Goal: Transaction & Acquisition: Purchase product/service

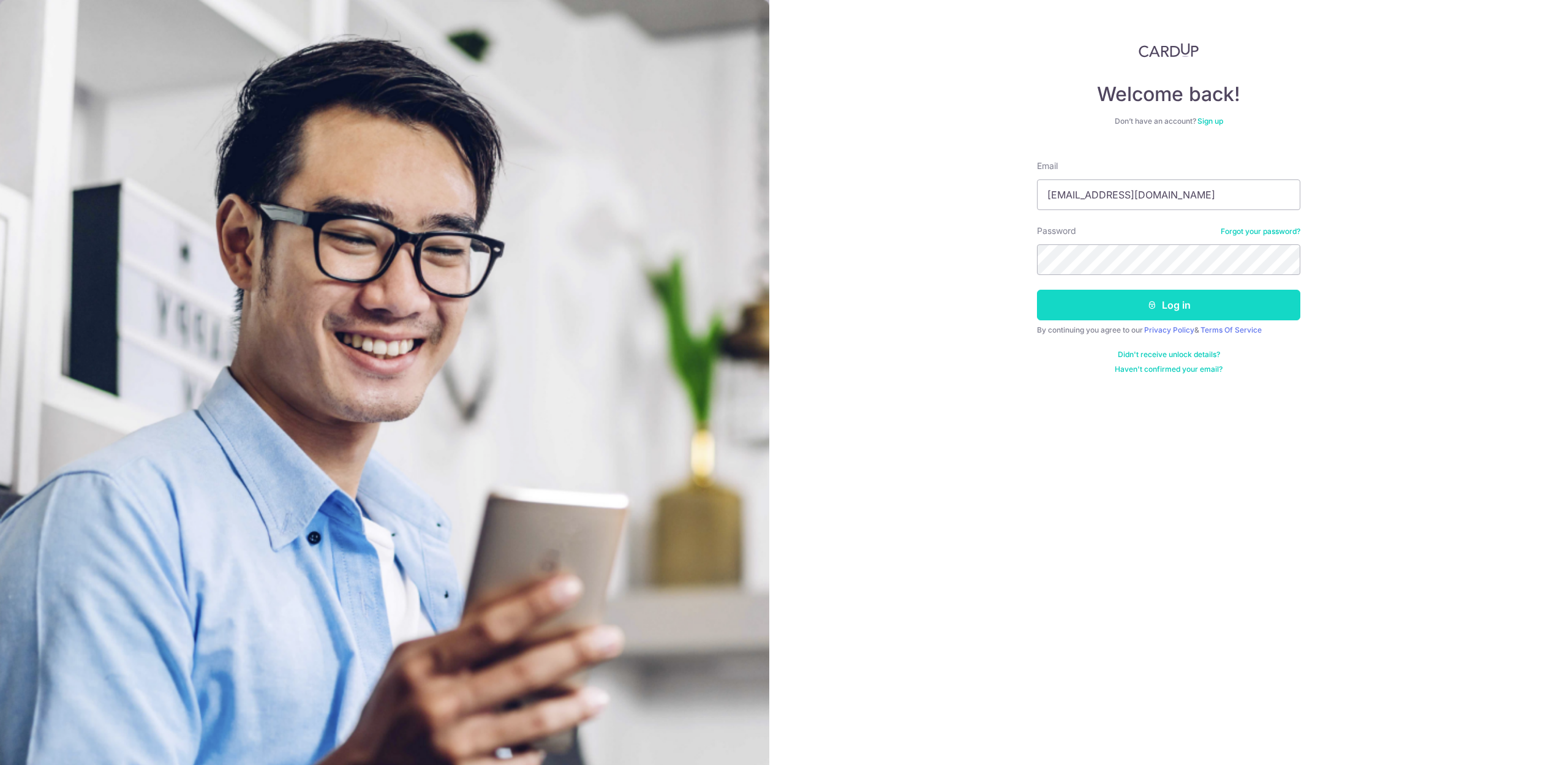
click at [1149, 301] on icon "submit" at bounding box center [1152, 305] width 10 height 10
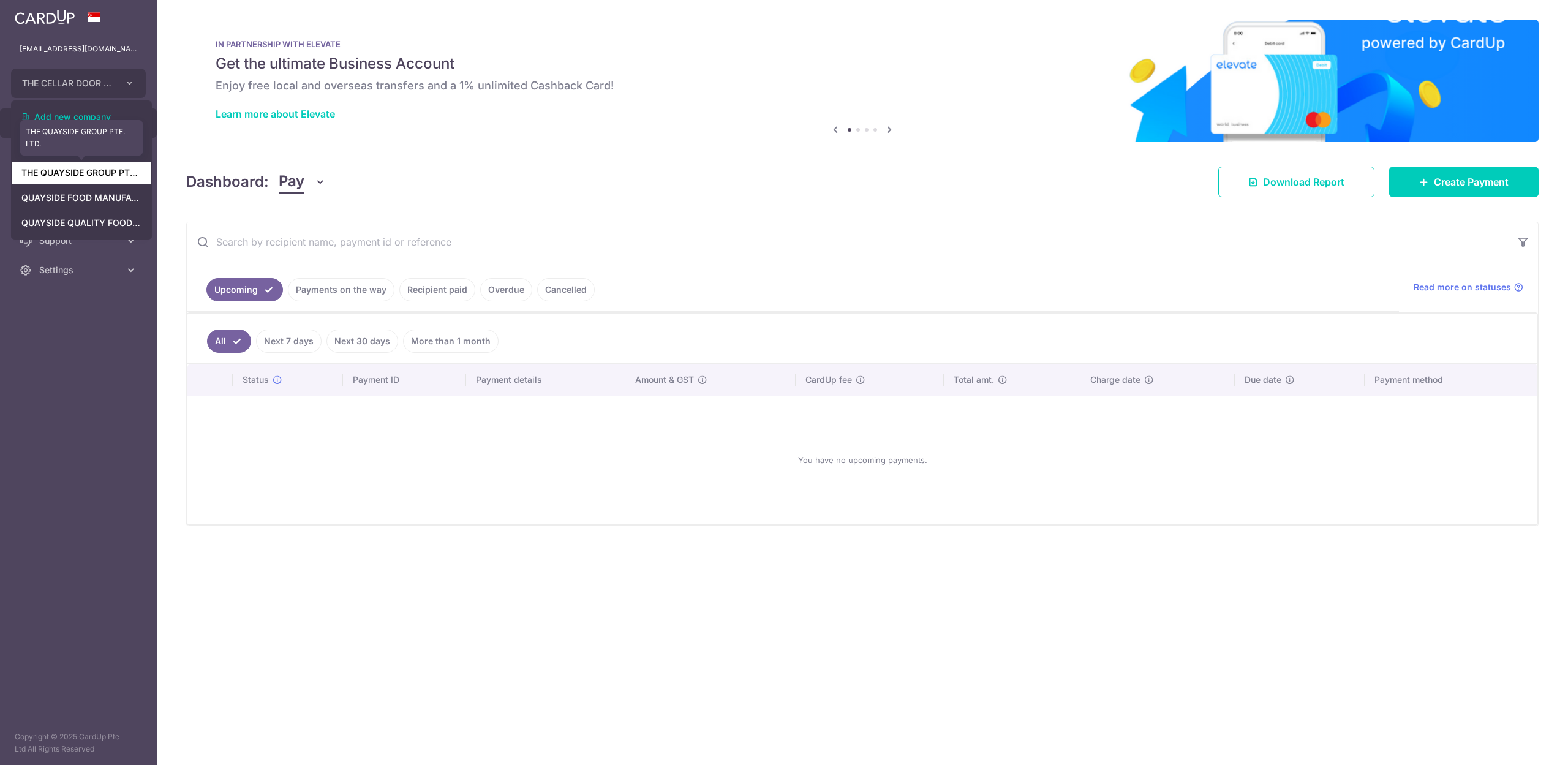
click at [91, 177] on link "THE QUAYSIDE GROUP PTE. LTD." at bounding box center [81, 172] width 140 height 22
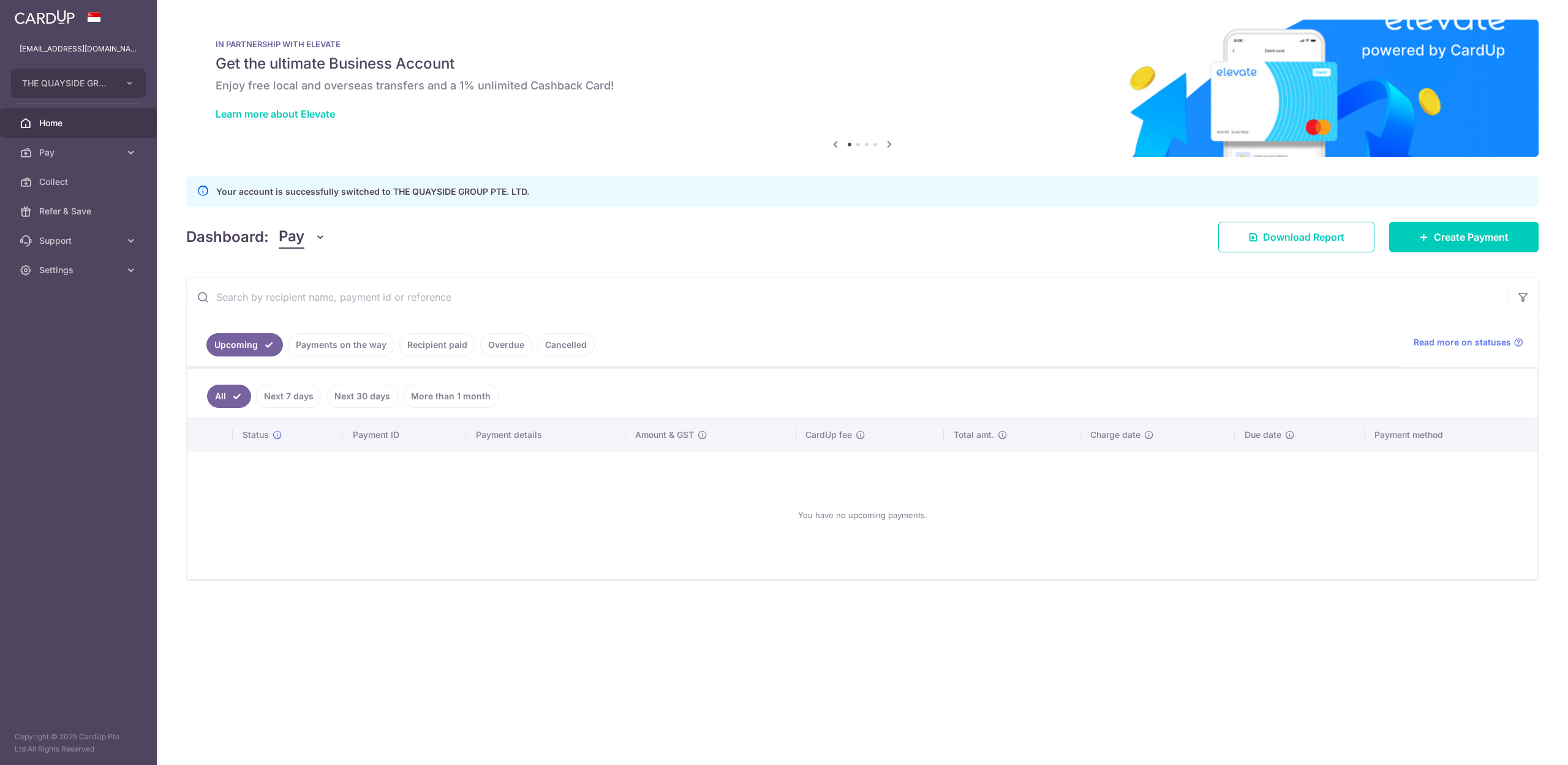
click at [442, 347] on link "Recipient paid" at bounding box center [437, 345] width 76 height 23
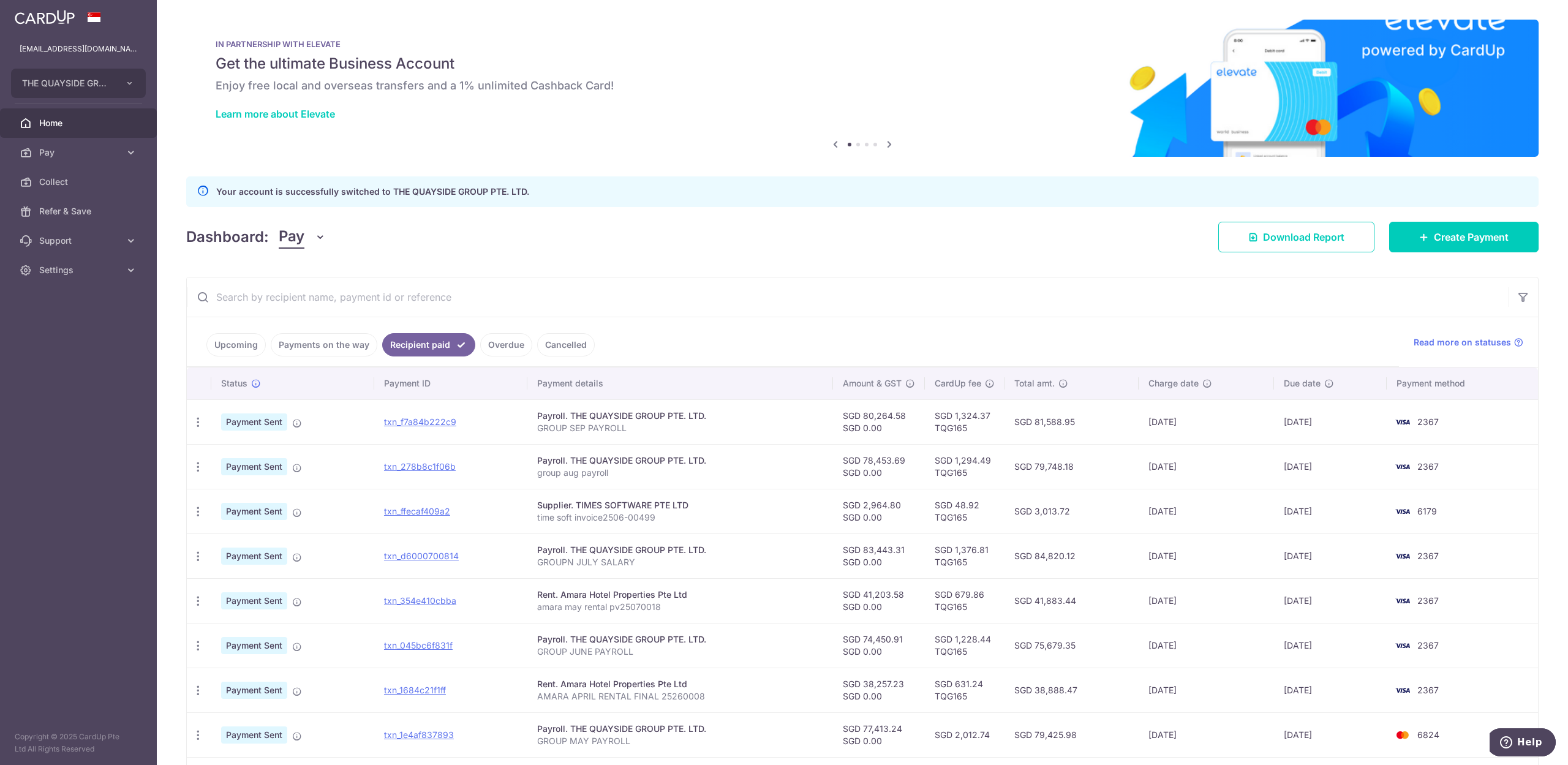
scroll to position [163, 0]
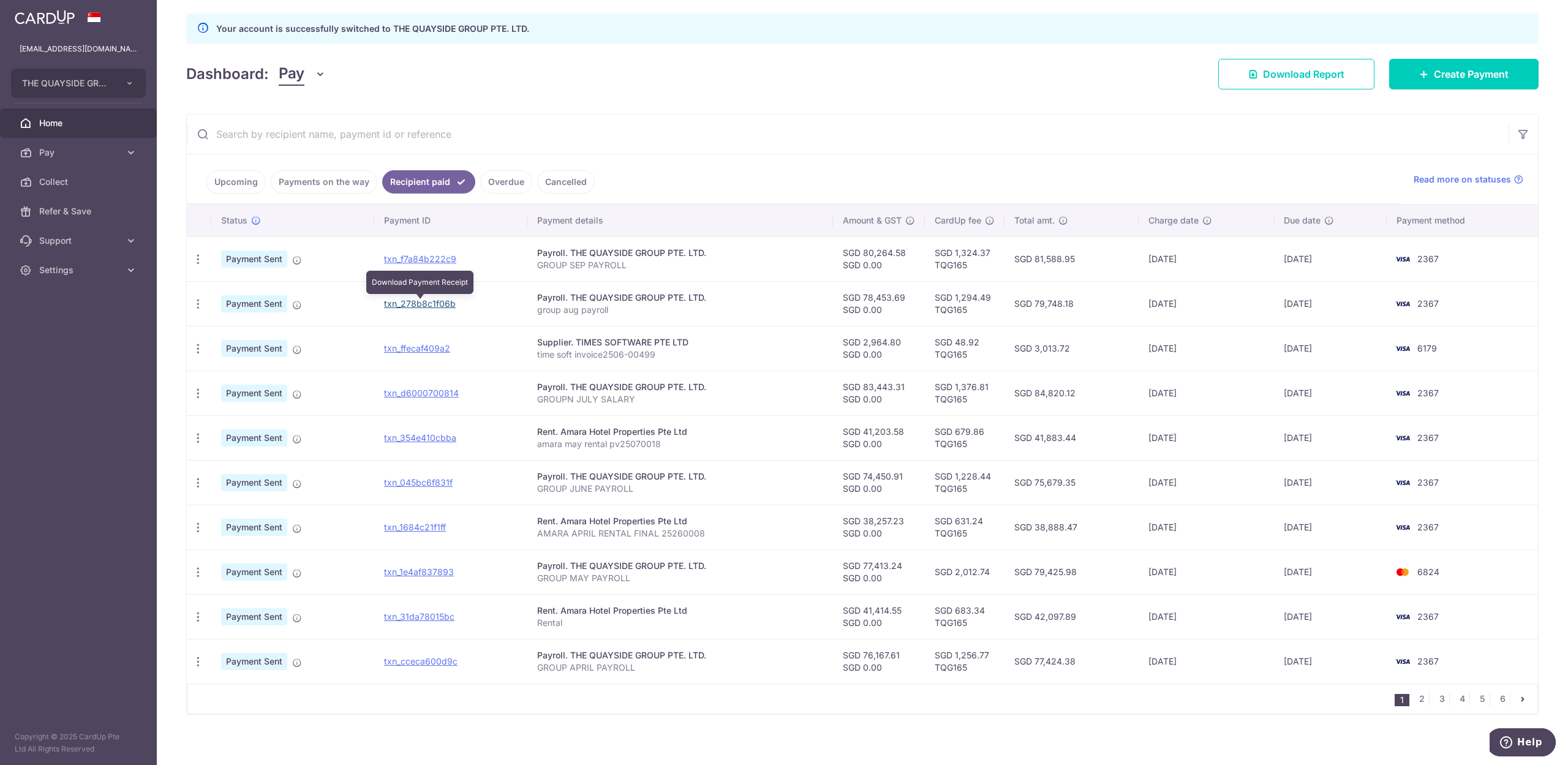
click at [406, 305] on link "txn_278b8c1f06b" at bounding box center [419, 303] width 72 height 11
drag, startPoint x: 59, startPoint y: 385, endPoint x: 16, endPoint y: 326, distance: 73.0
click at [56, 386] on aside "stevenfoocf@thecellardoor.com.sg THE QUAYSIDE GROUP PTE. LTD. Add new company T…" at bounding box center [78, 382] width 157 height 765
click at [57, 80] on button "THE QUAYSIDE GROUP PTE. LTD. THE QUAYSIDE GROUP PTE. LTD." at bounding box center [78, 83] width 135 height 29
click at [659, 71] on div "Dashboard: Pay Pay Collect Download Report Create Payment" at bounding box center [862, 72] width 1353 height 35
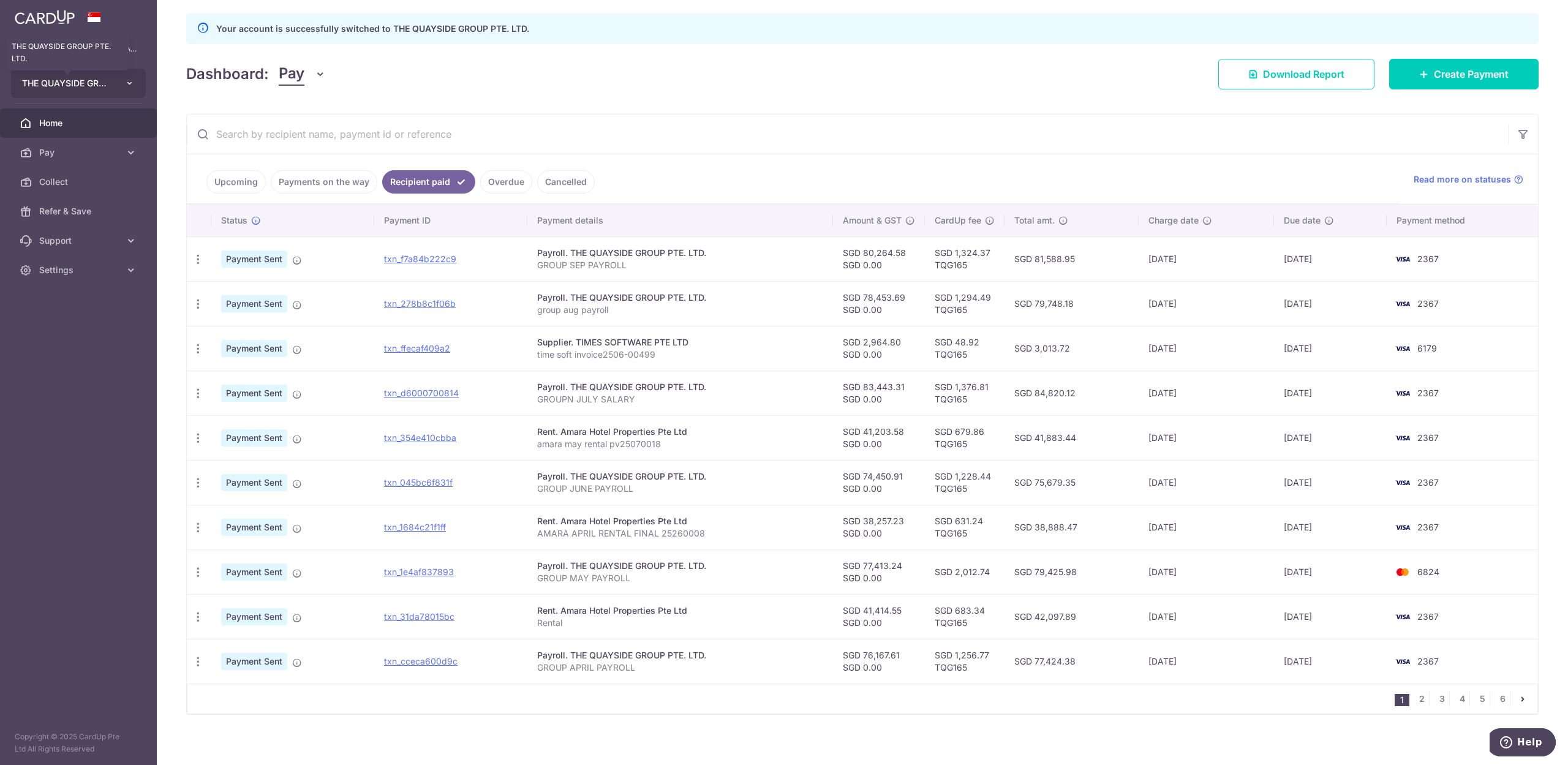
click at [51, 84] on span "THE QUAYSIDE GROUP PTE. LTD." at bounding box center [67, 84] width 90 height 12
click at [75, 199] on link "QUAYSIDE FOOD MANUFACTURING PTE. LTD." at bounding box center [81, 197] width 140 height 22
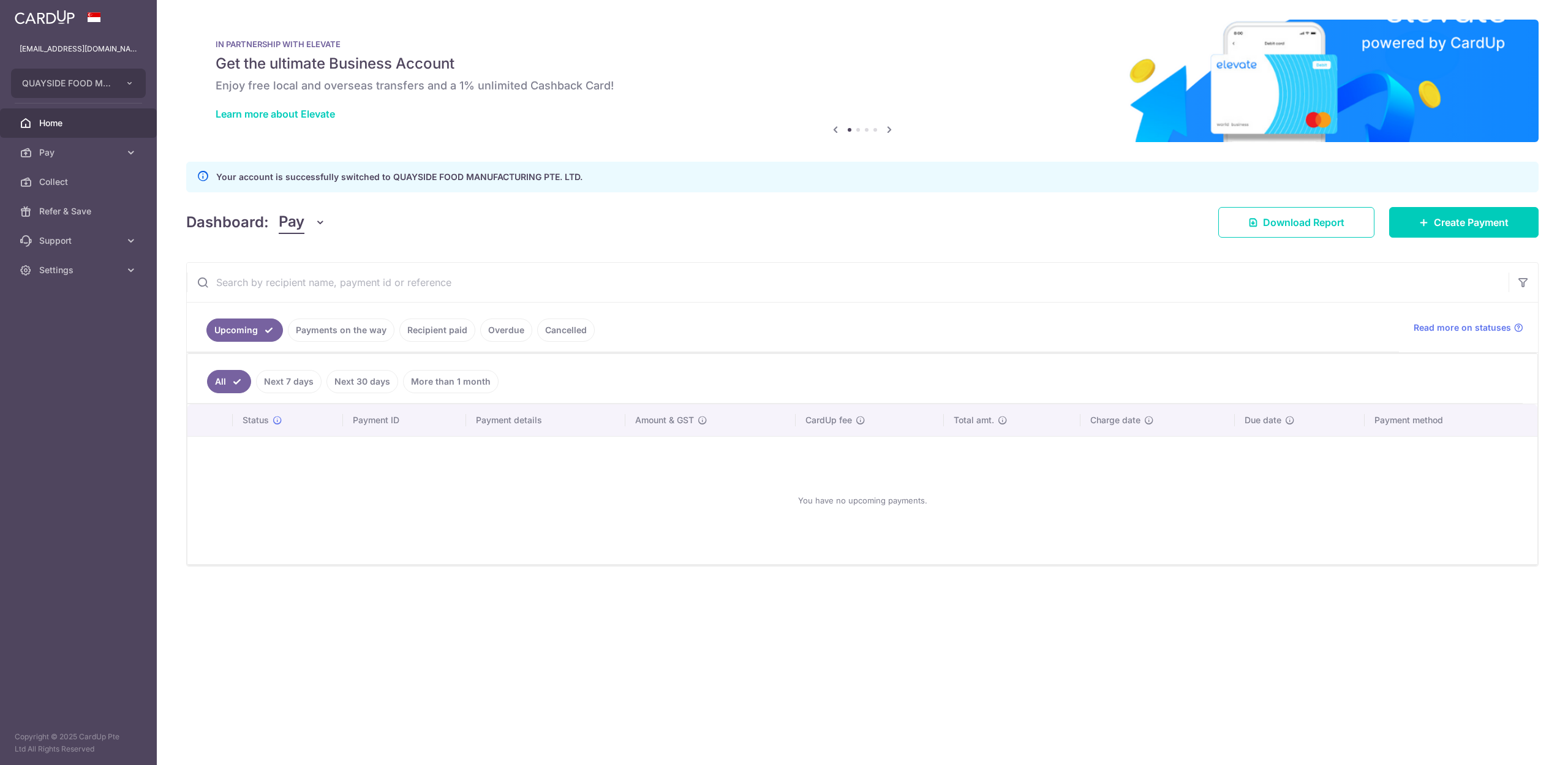
scroll to position [0, 0]
click at [54, 403] on aside "stevenfoocf@thecellardoor.com.sg QUAYSIDE FOOD MANUFACTURING PTE. LTD. Add new …" at bounding box center [78, 382] width 157 height 765
drag, startPoint x: 675, startPoint y: 753, endPoint x: 724, endPoint y: 724, distance: 56.9
click at [676, 753] on div "× Pause Schedule Pause all future payments in this series Pause just this one p…" at bounding box center [862, 382] width 1411 height 765
click at [93, 143] on link "Pay" at bounding box center [78, 152] width 157 height 29
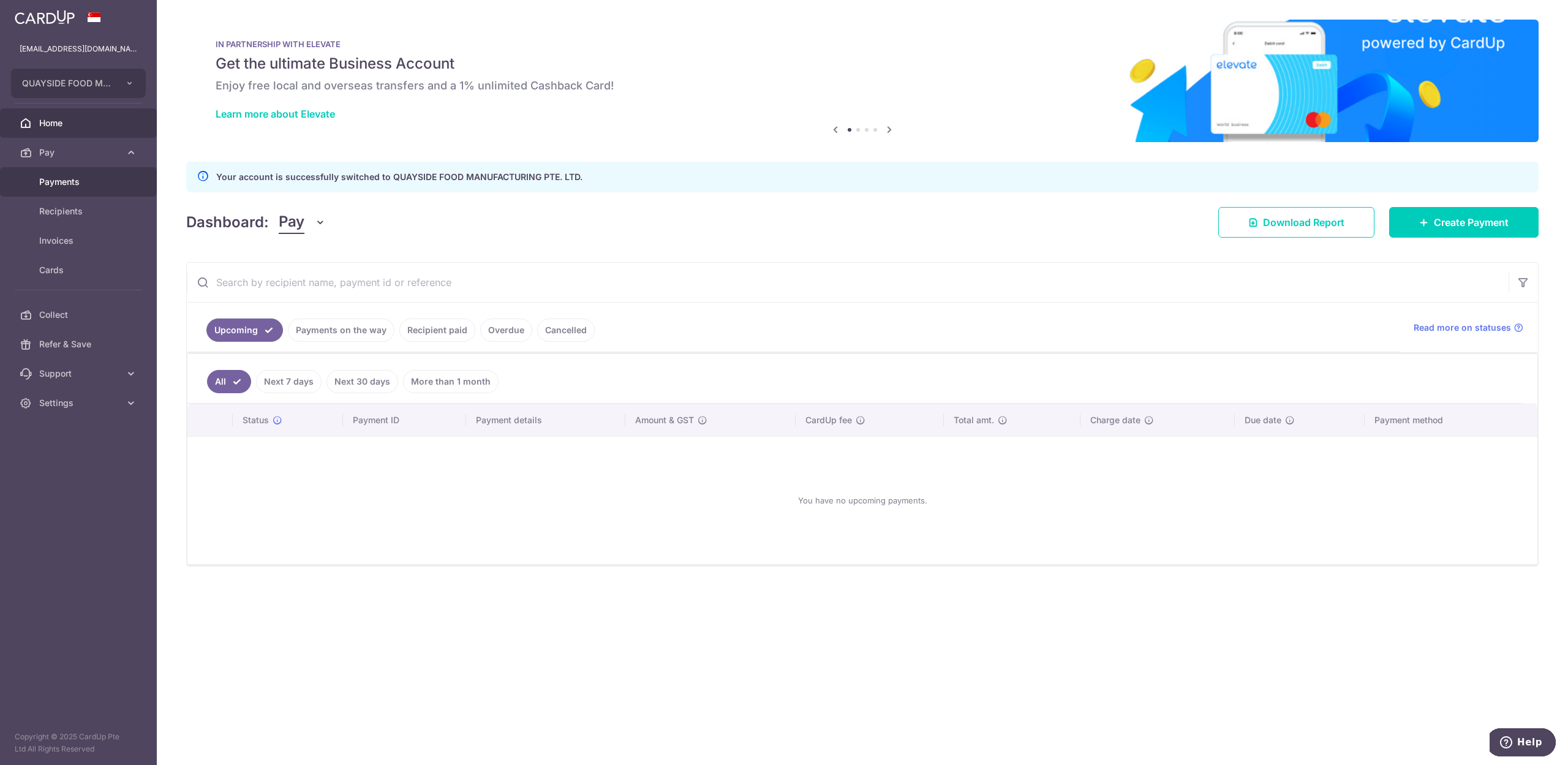
click at [66, 184] on span "Payments" at bounding box center [79, 182] width 81 height 12
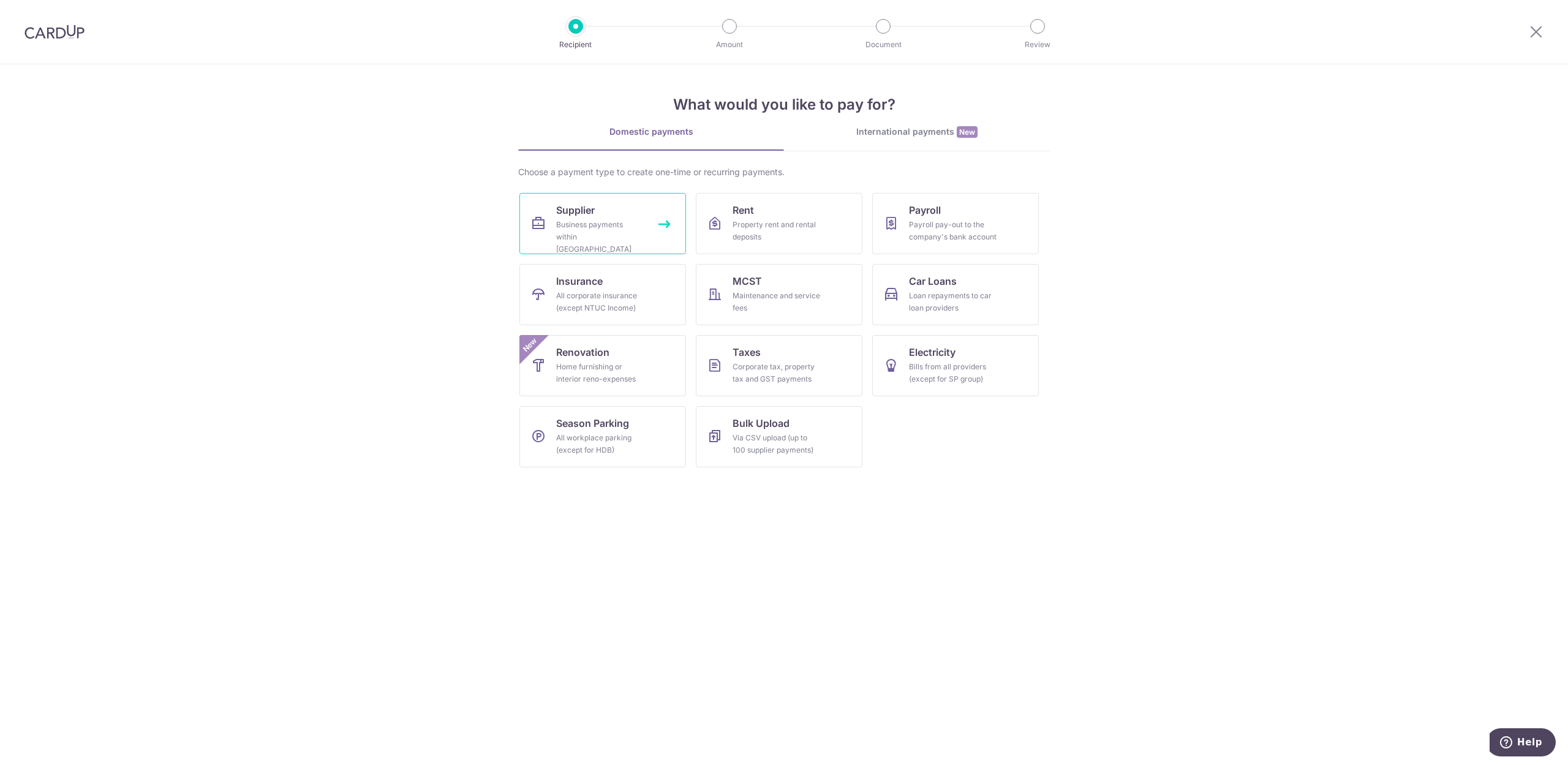
click at [590, 232] on div "Business payments within [GEOGRAPHIC_DATA]" at bounding box center [600, 236] width 88 height 37
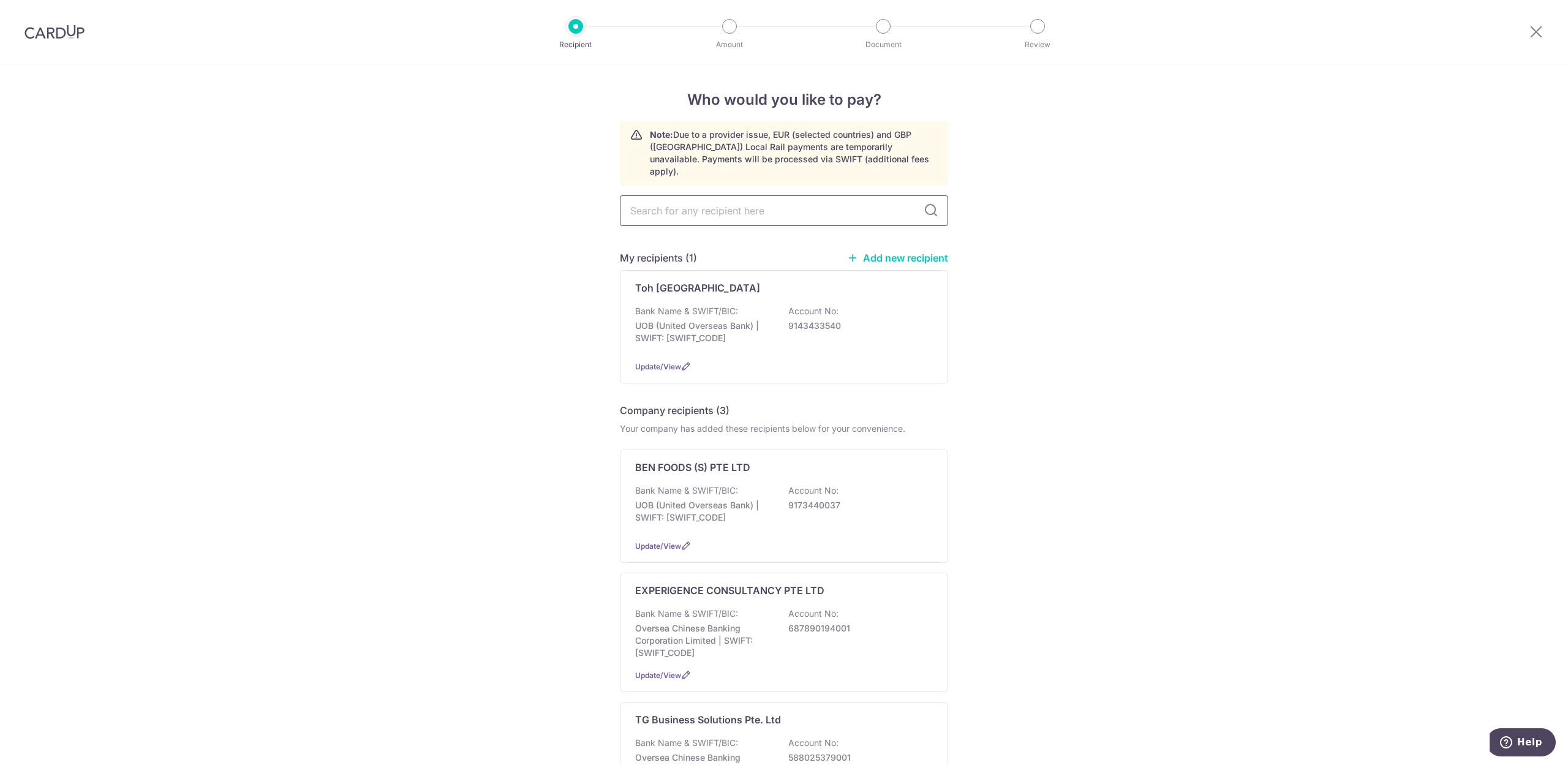
click at [763, 196] on input "text" at bounding box center [784, 211] width 328 height 31
type input "d"
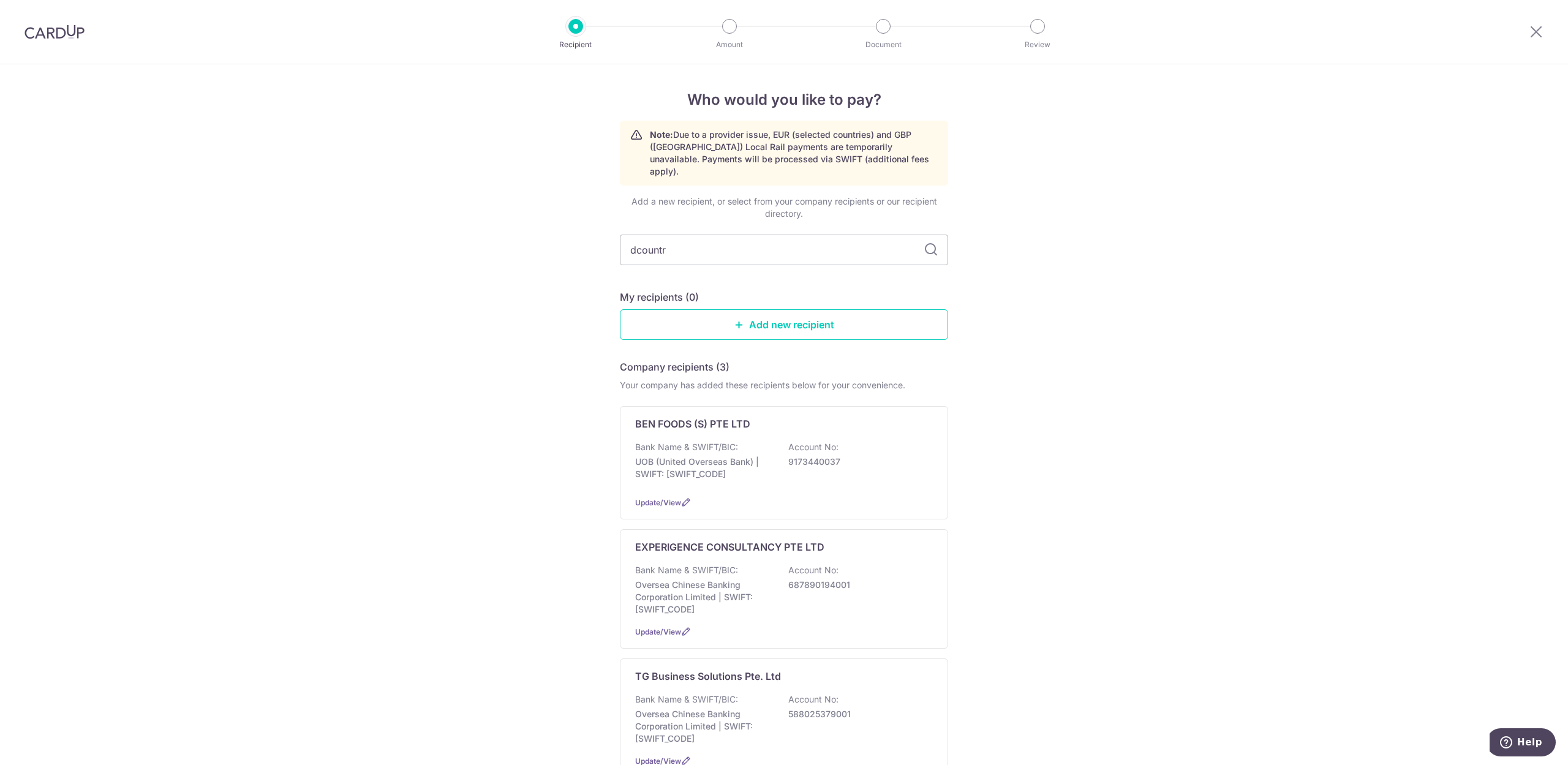
type input "dcountry"
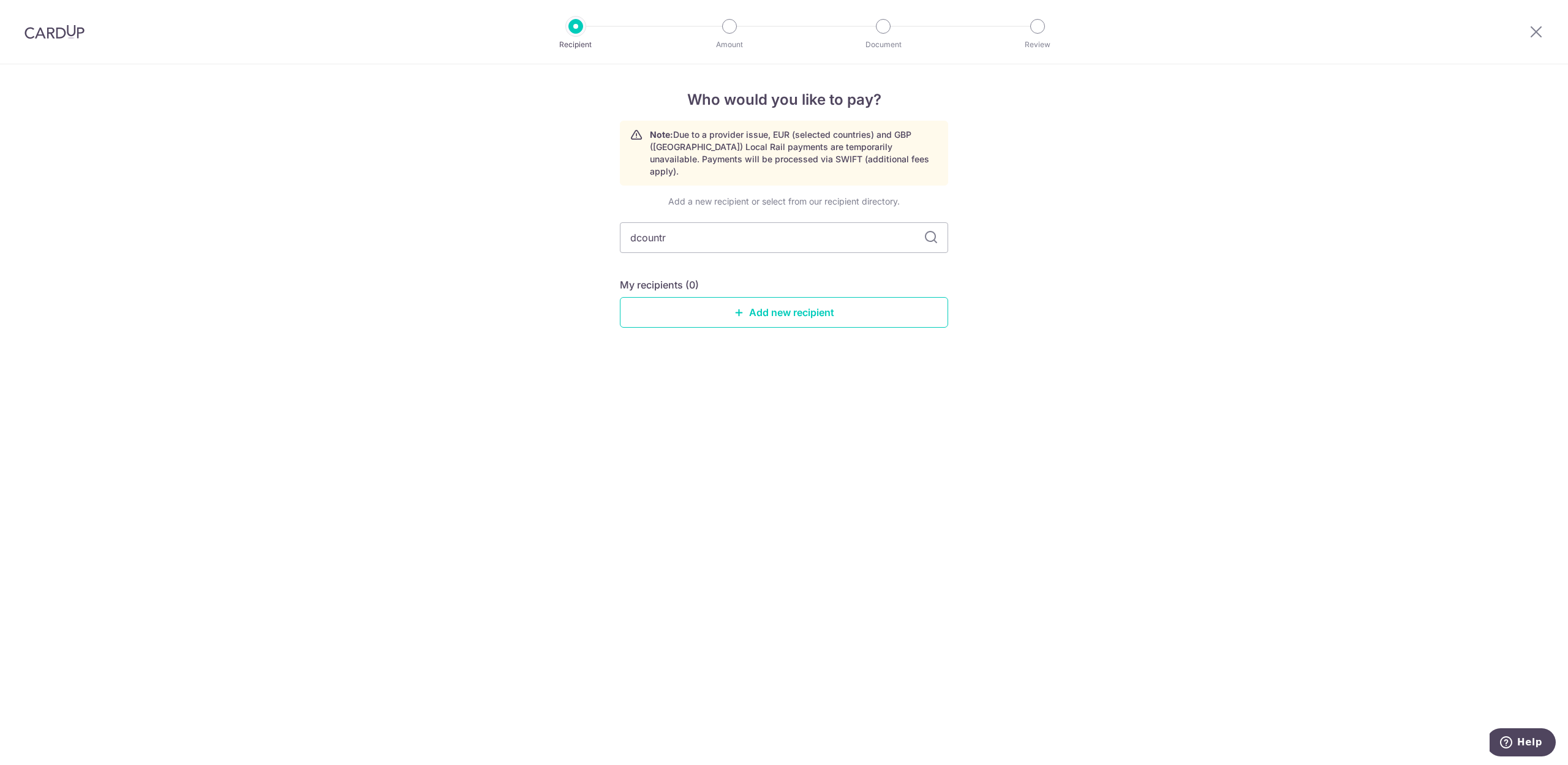
type input "dcount"
type input "d"
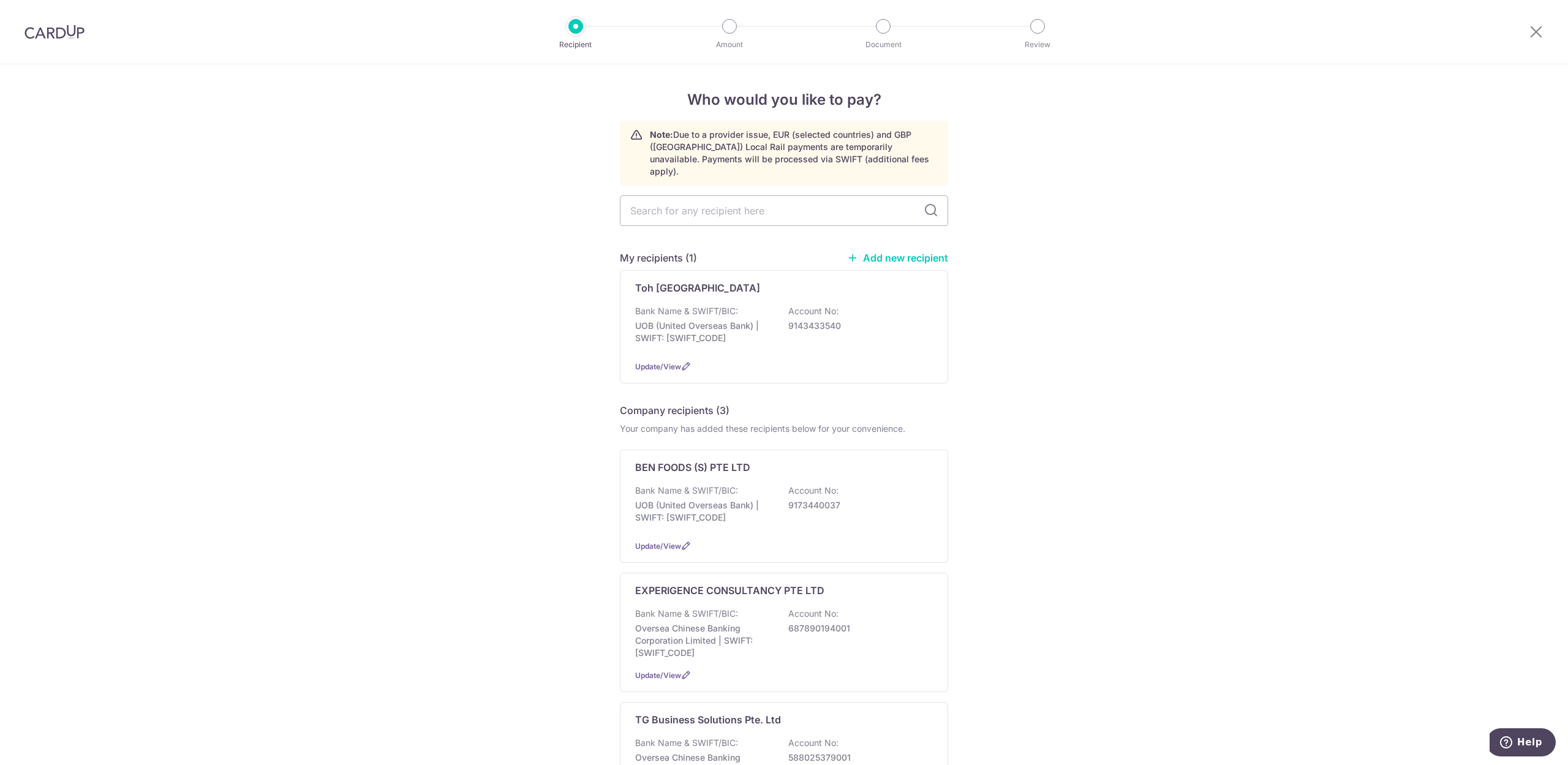
click at [893, 251] on link "Add new recipient" at bounding box center [897, 258] width 101 height 12
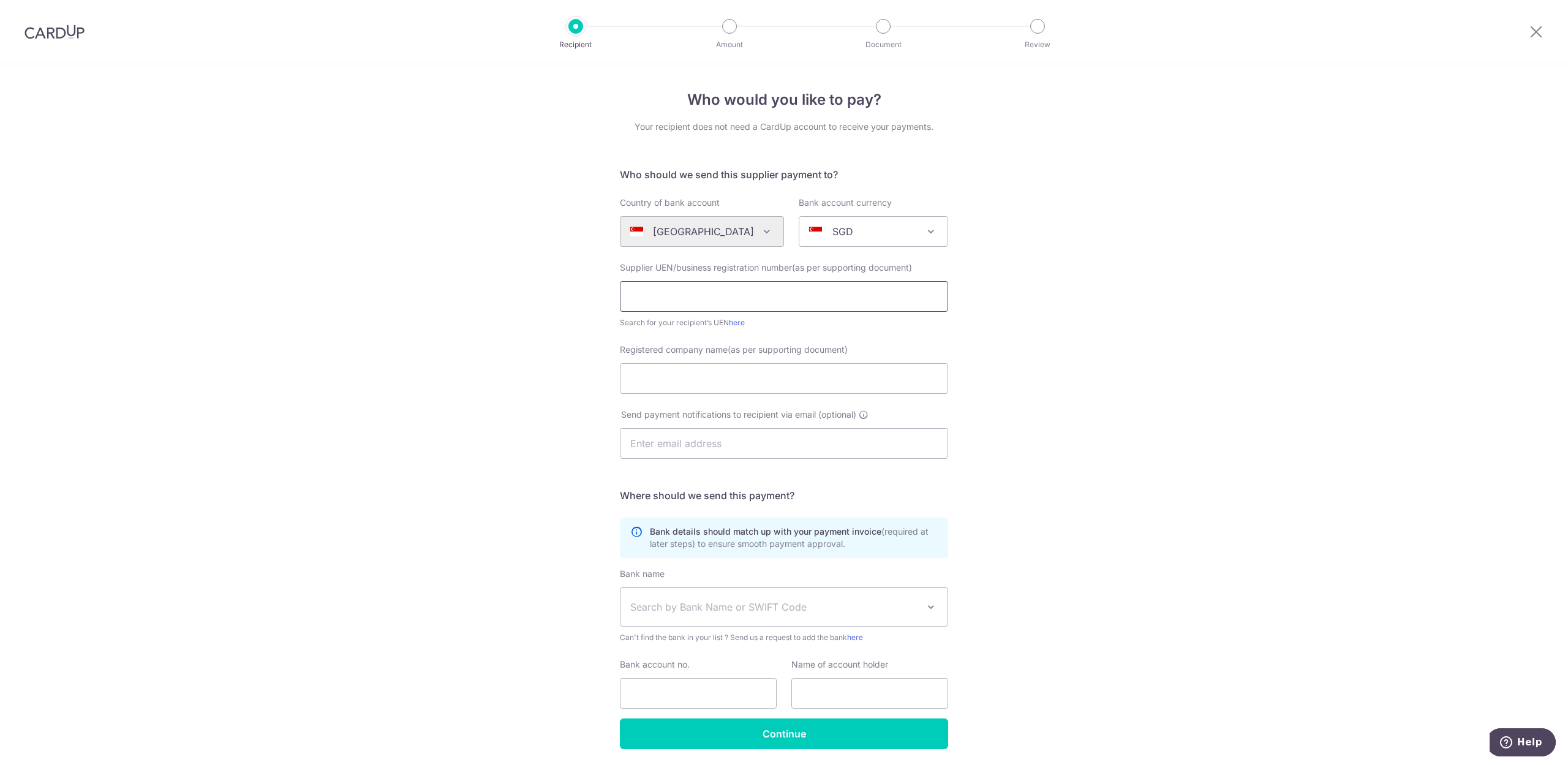
click at [754, 297] on input "text" at bounding box center [784, 296] width 328 height 31
type input "201510244D"
click at [669, 376] on input "Registered company name(as per supporting document)" at bounding box center [784, 379] width 328 height 31
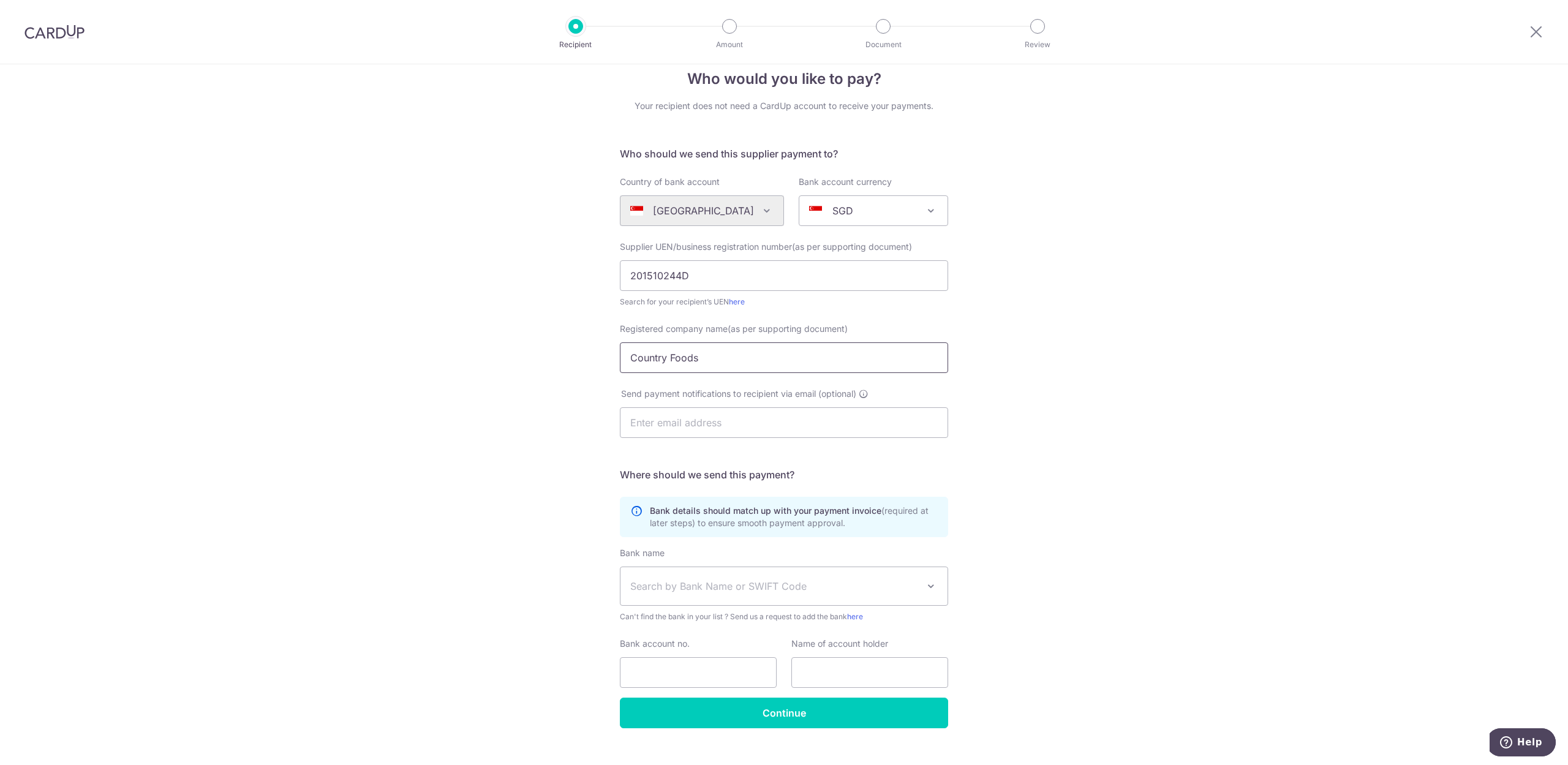
scroll to position [42, 0]
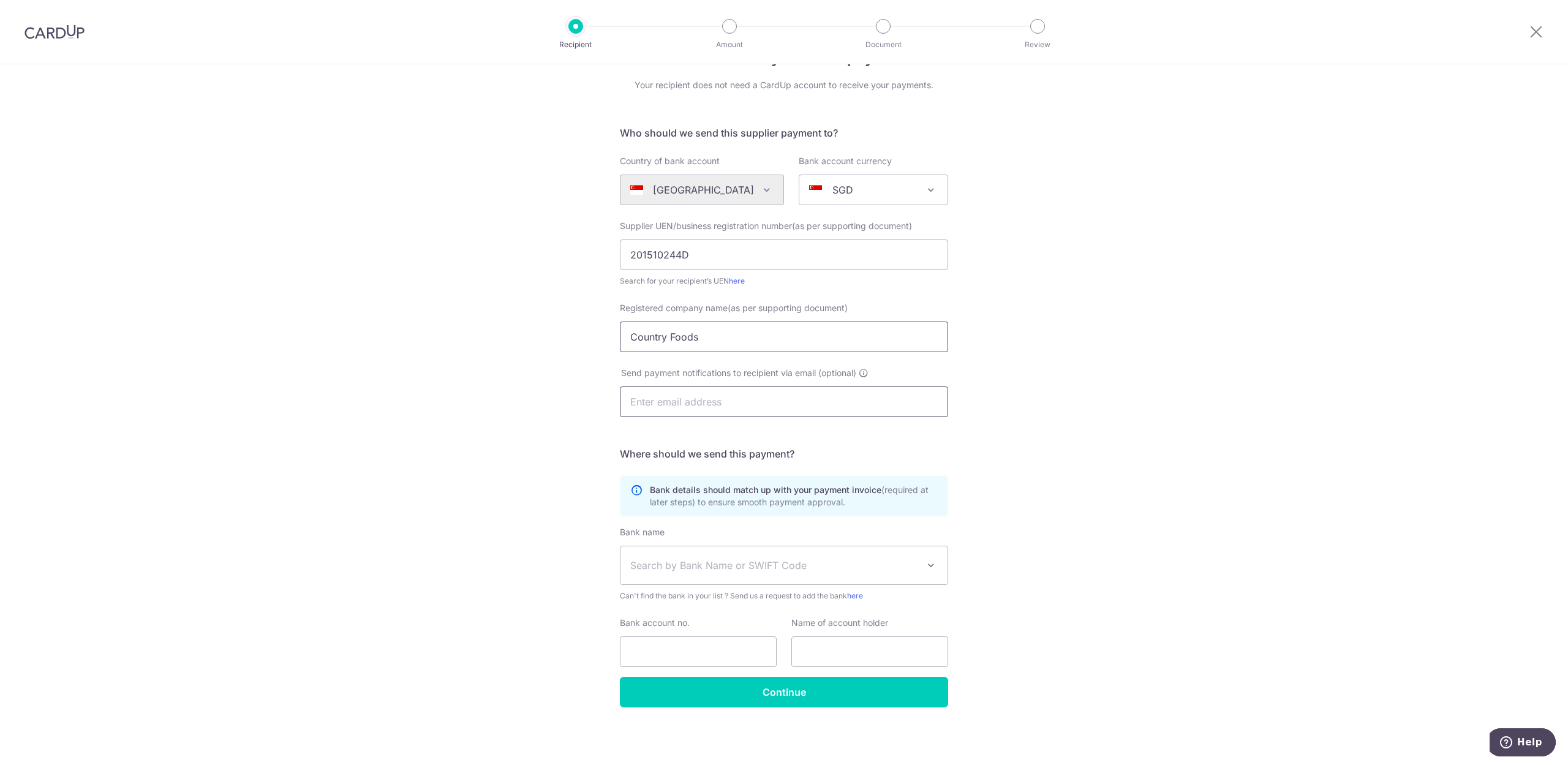
type input "Country Foods"
click at [784, 395] on input "text" at bounding box center [784, 401] width 328 height 31
type input "sharlenewr@quaysidedining.com"
type input "SHARLENE WANG"
click at [1152, 435] on div "Who would you like to pay? Your recipient does not need a CardUp account to rec…" at bounding box center [784, 394] width 1568 height 742
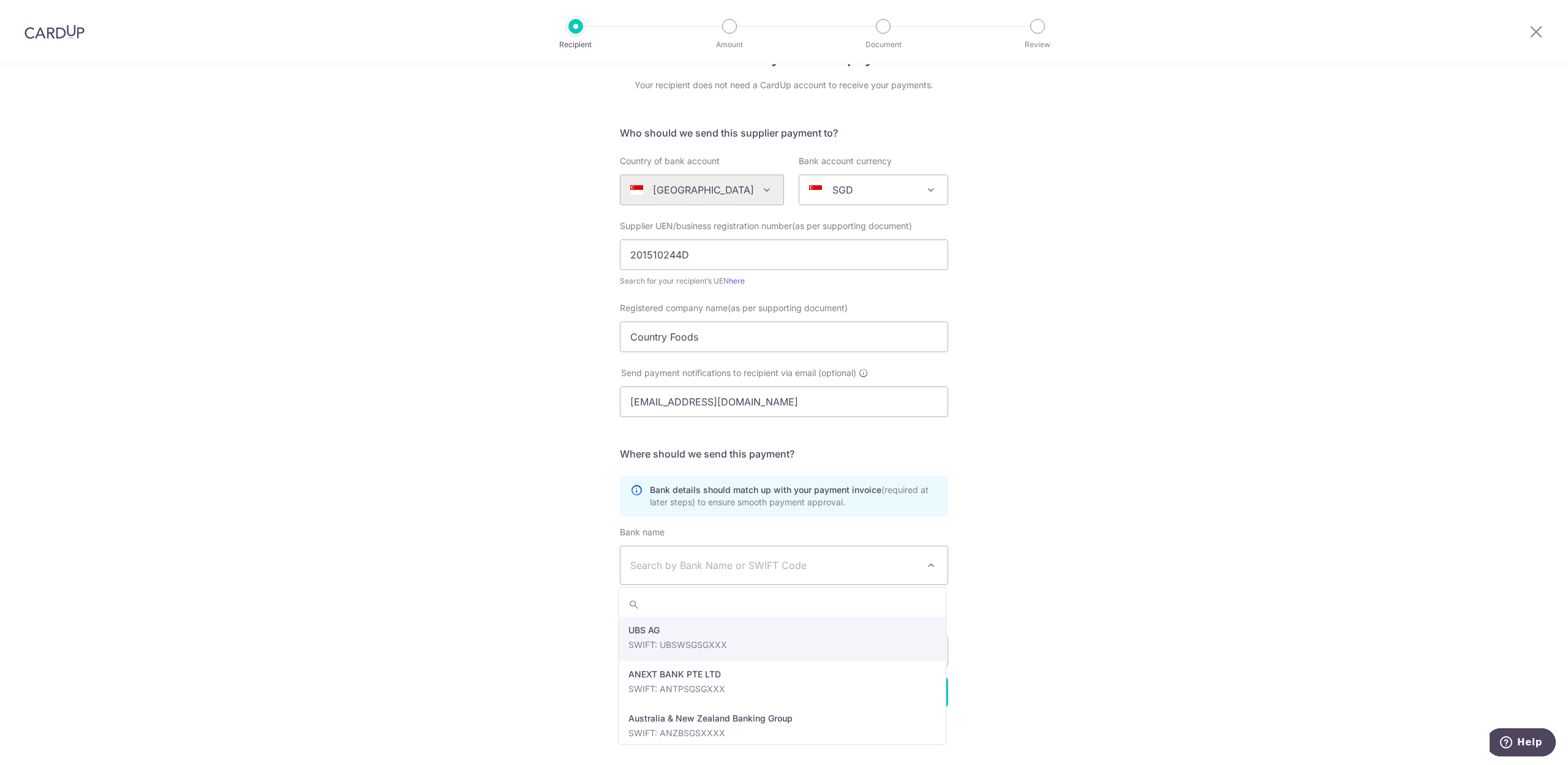
click at [804, 560] on span "Search by Bank Name or SWIFT Code" at bounding box center [774, 565] width 288 height 15
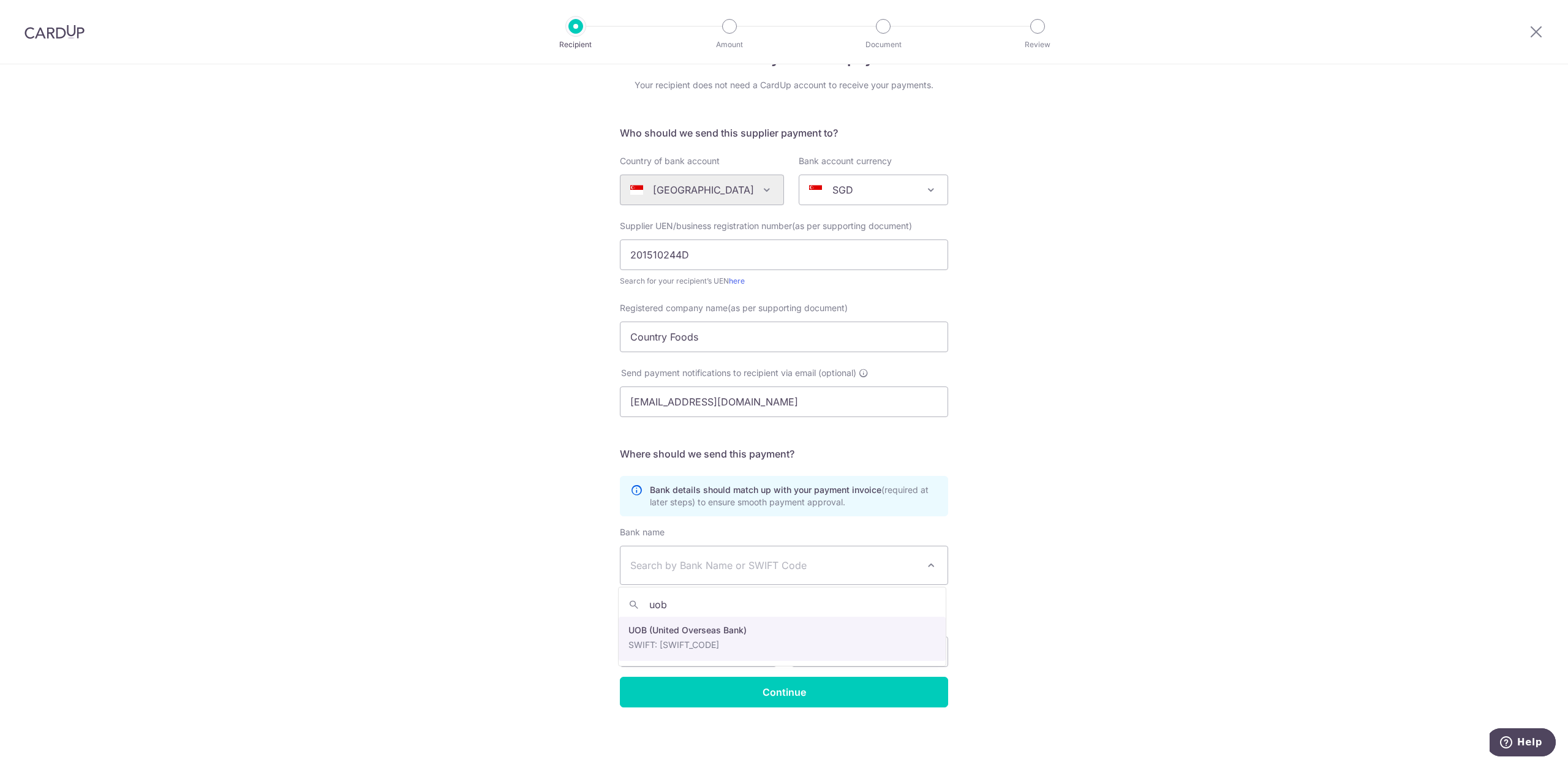
type input "uob"
select select "18"
click at [1286, 533] on div "Who would you like to pay? Your recipient does not need a CardUp account to rec…" at bounding box center [784, 394] width 1568 height 742
click at [643, 648] on input "Bank account no." at bounding box center [698, 651] width 157 height 31
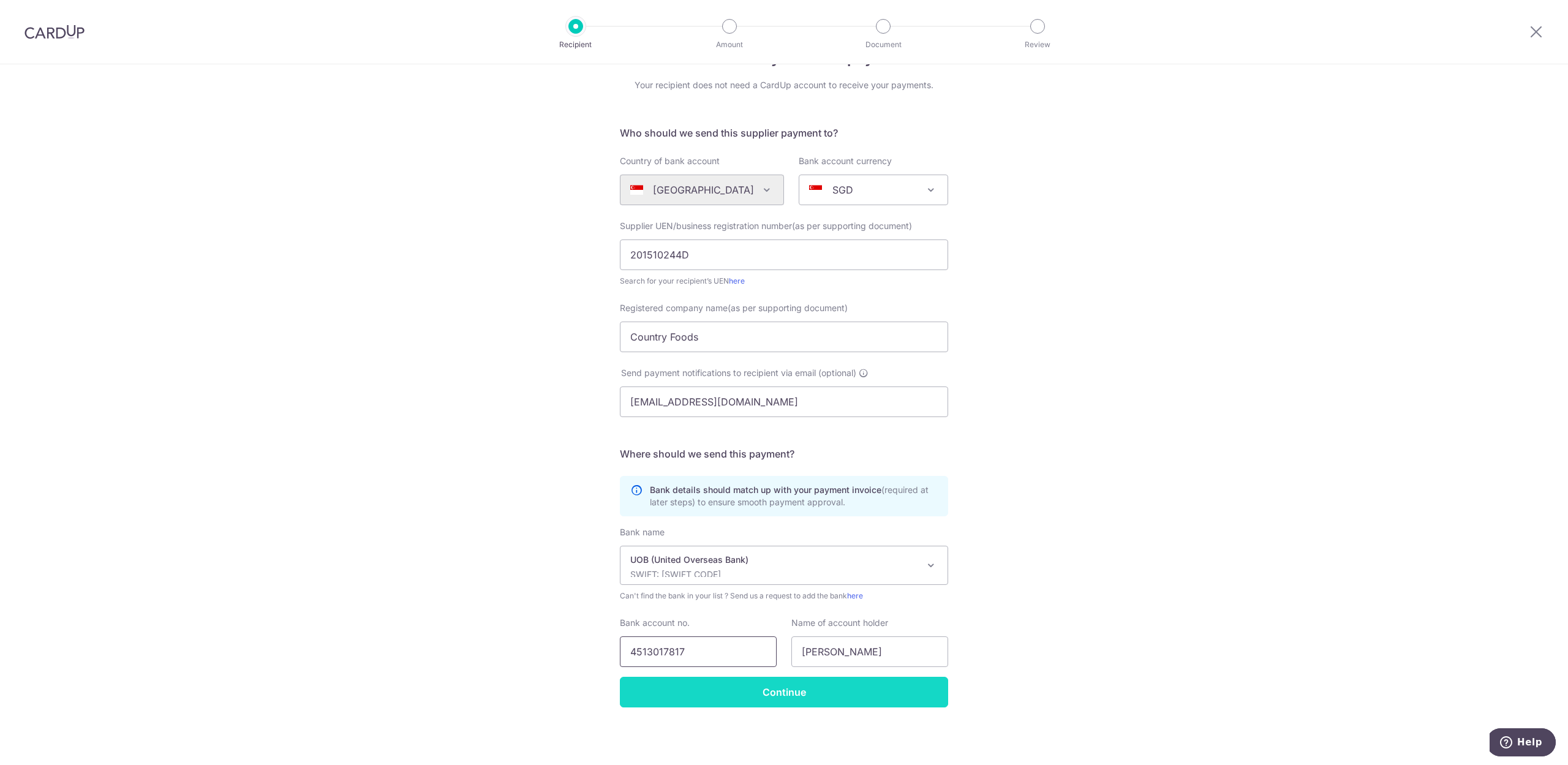
type input "4513017817"
click at [793, 691] on input "Continue" at bounding box center [784, 692] width 328 height 31
click at [793, 691] on div "Continue" at bounding box center [784, 692] width 343 height 31
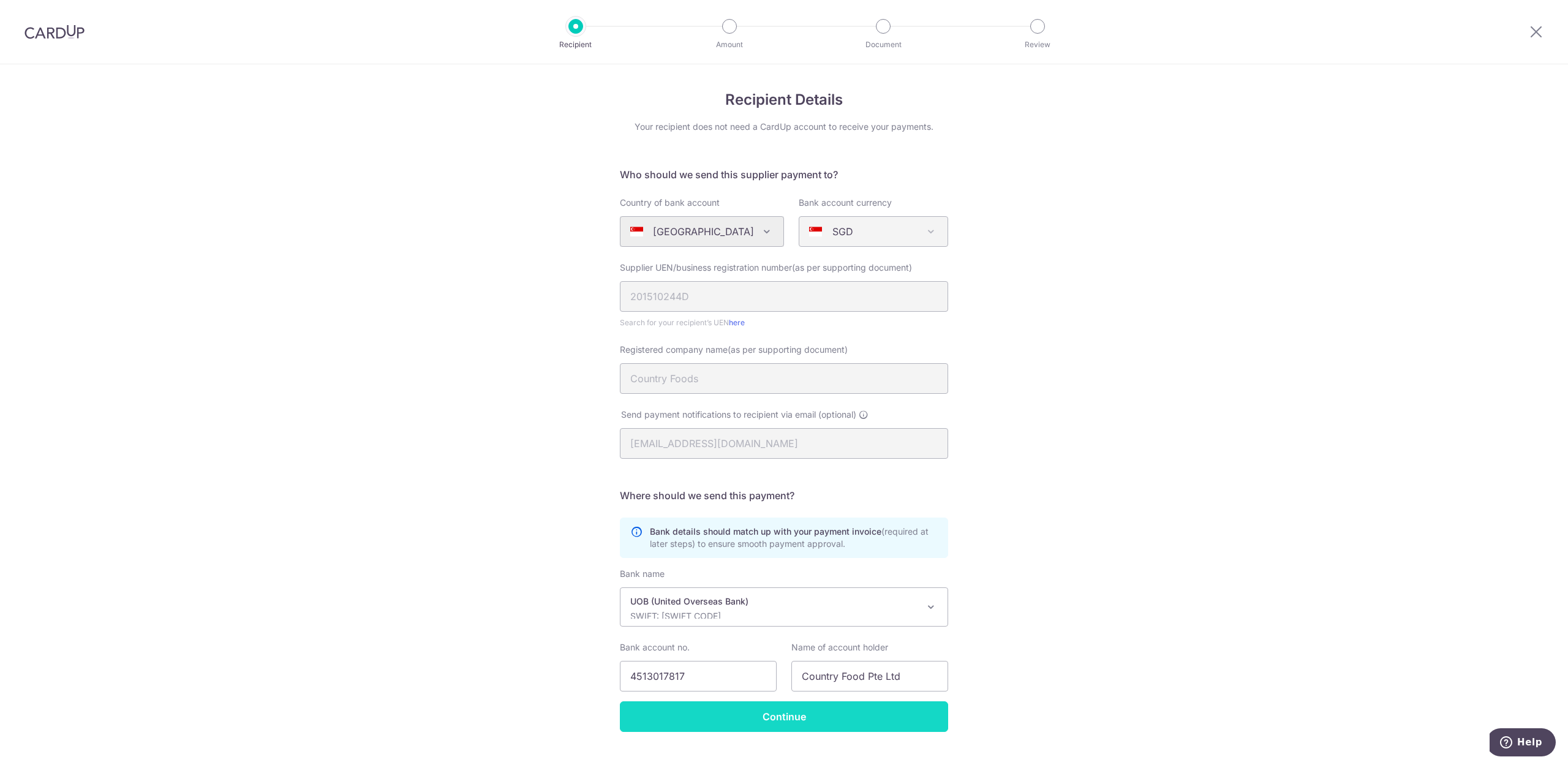
type input "Country Food Pte Ltd"
click at [768, 719] on form "Who should we send this supplier payment to? Country of bank account Algeria An…" at bounding box center [784, 450] width 328 height 565
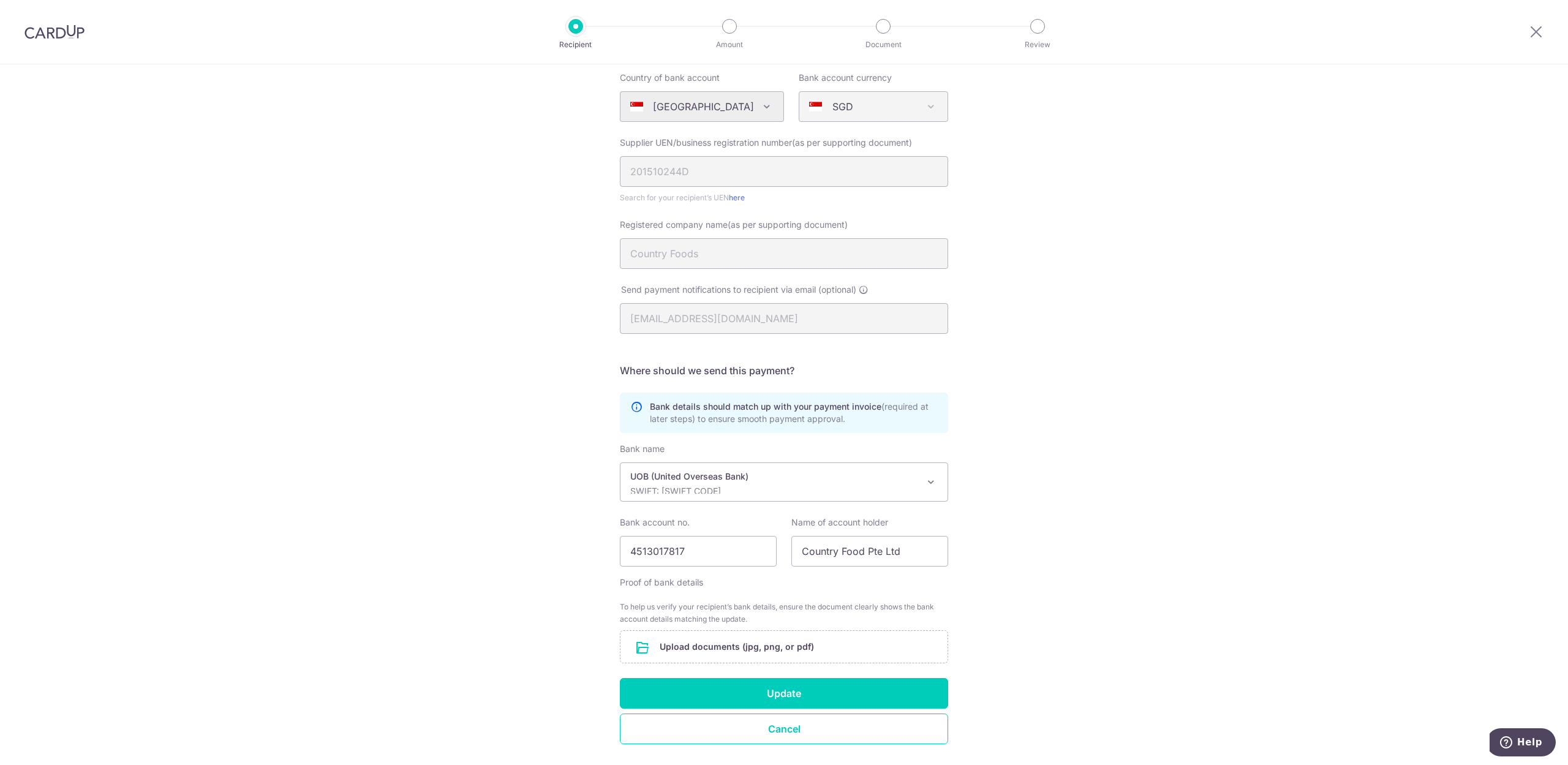
scroll to position [163, 0]
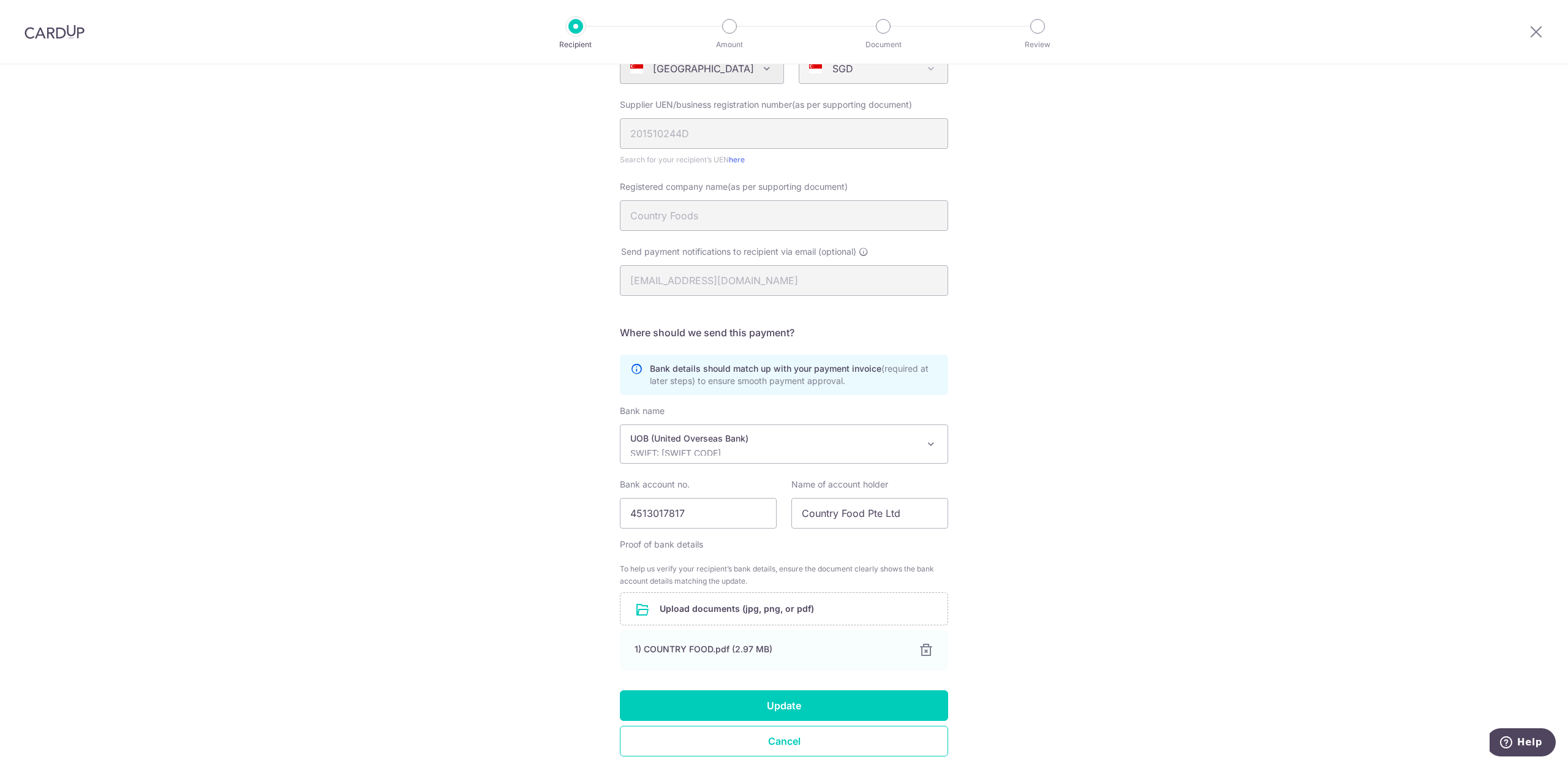
click at [1474, 330] on div "Recipient Details Your recipient does not need a CardUp account to receive your…" at bounding box center [784, 358] width 1568 height 913
click at [780, 699] on button "Update" at bounding box center [784, 706] width 328 height 31
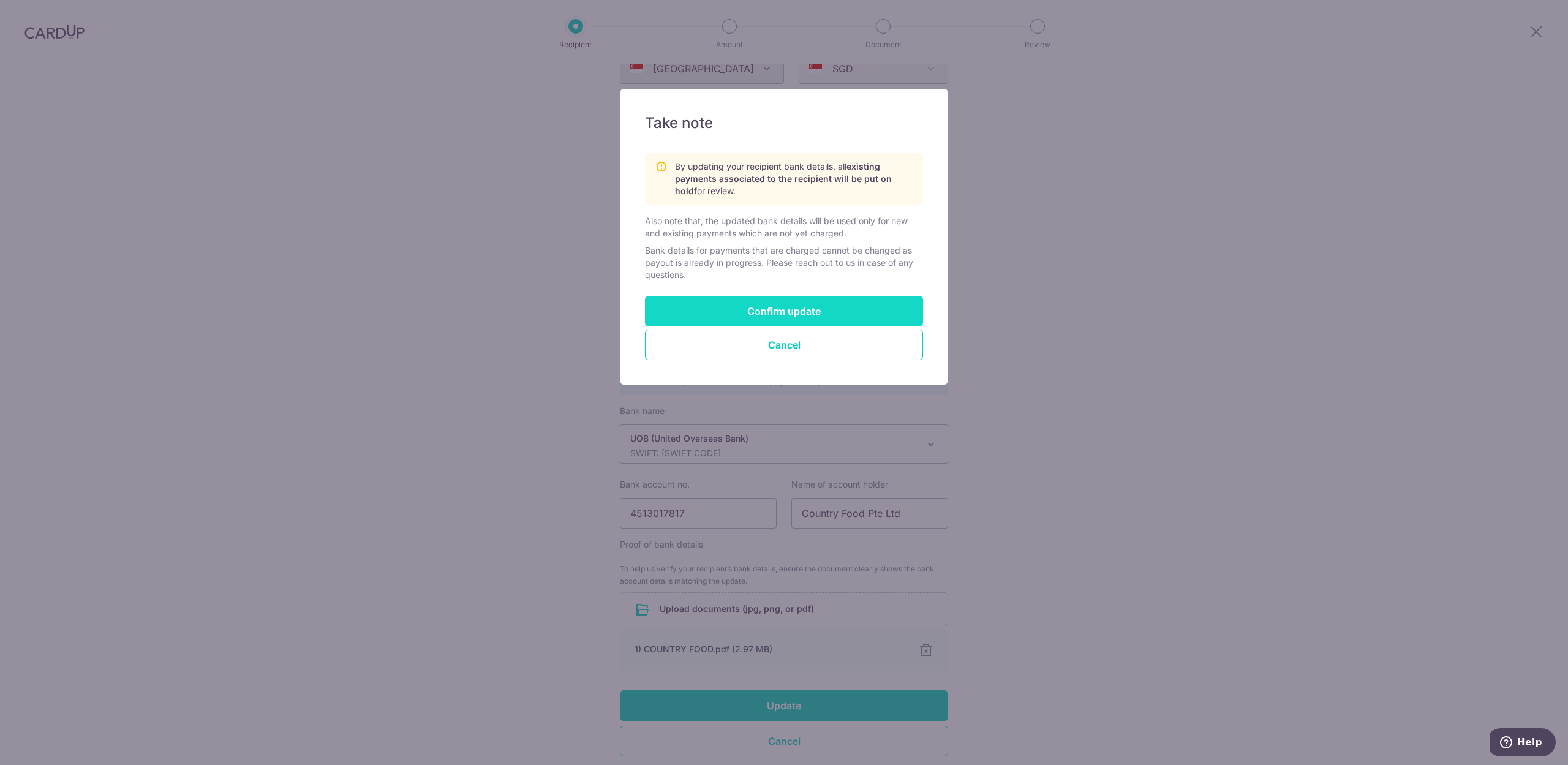
click at [807, 317] on button "Confirm update" at bounding box center [784, 311] width 278 height 31
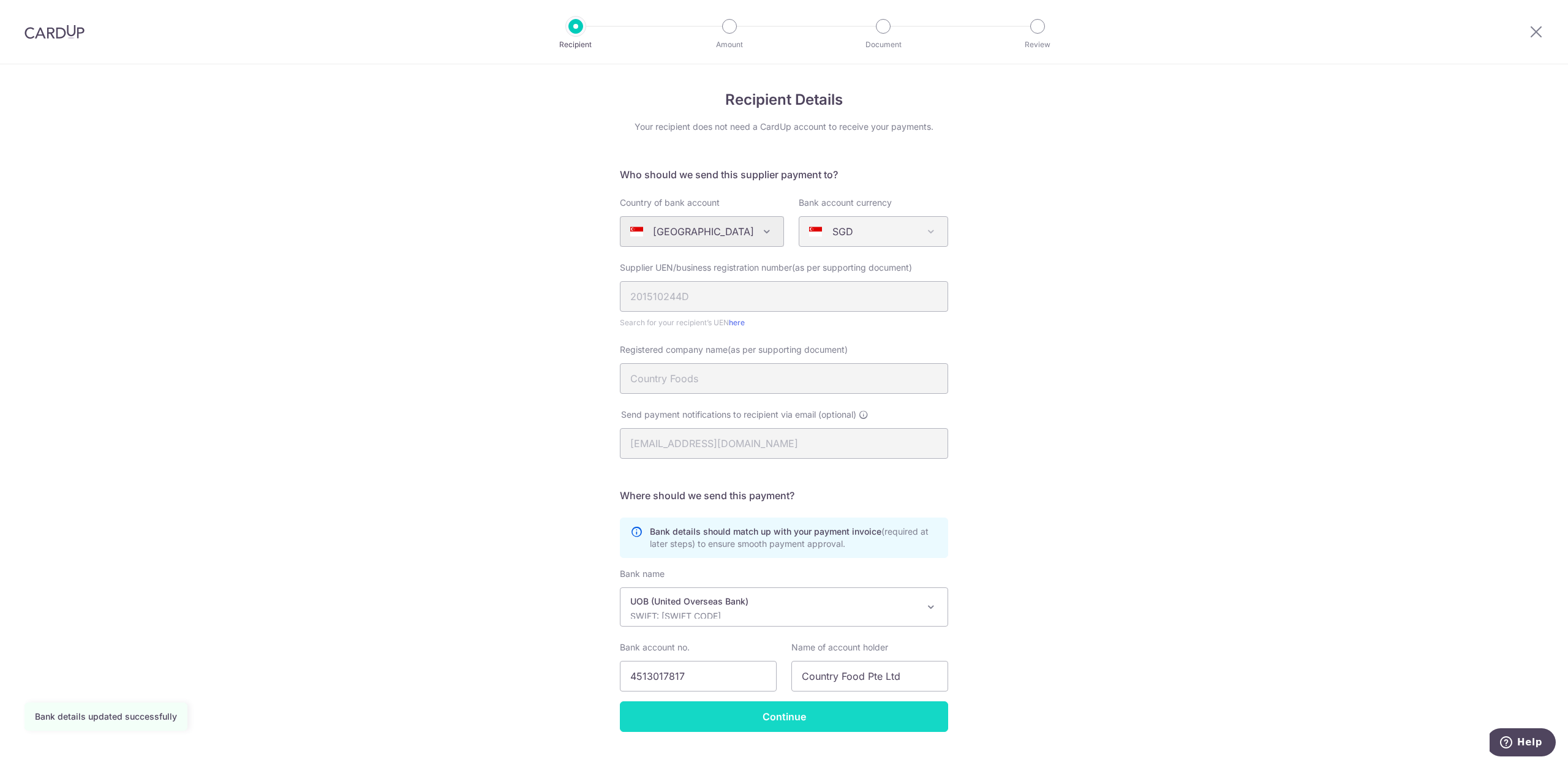
click at [773, 721] on input "Continue" at bounding box center [784, 717] width 328 height 31
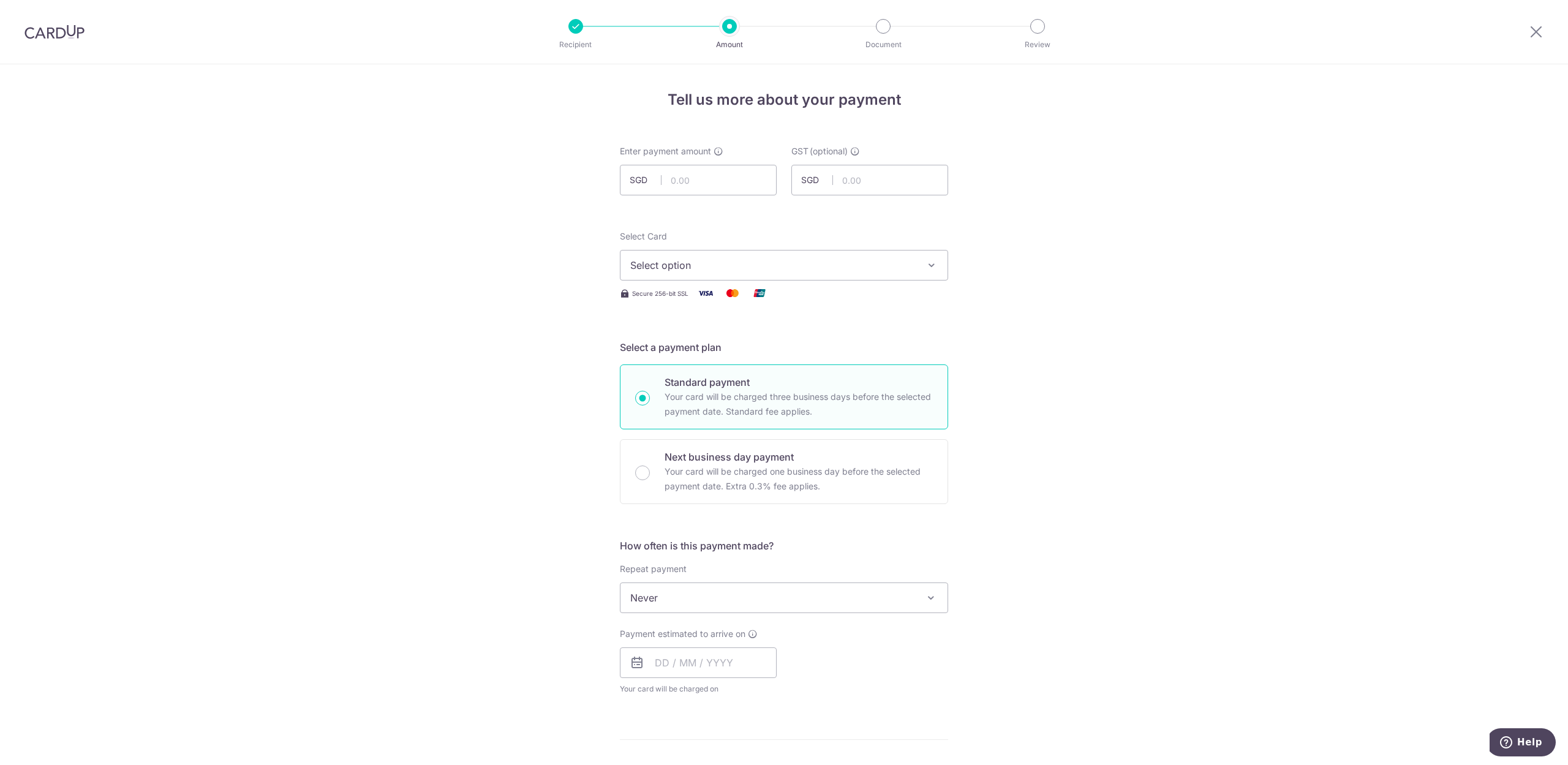
click at [60, 32] on img at bounding box center [55, 32] width 60 height 15
click at [41, 32] on img at bounding box center [55, 32] width 60 height 15
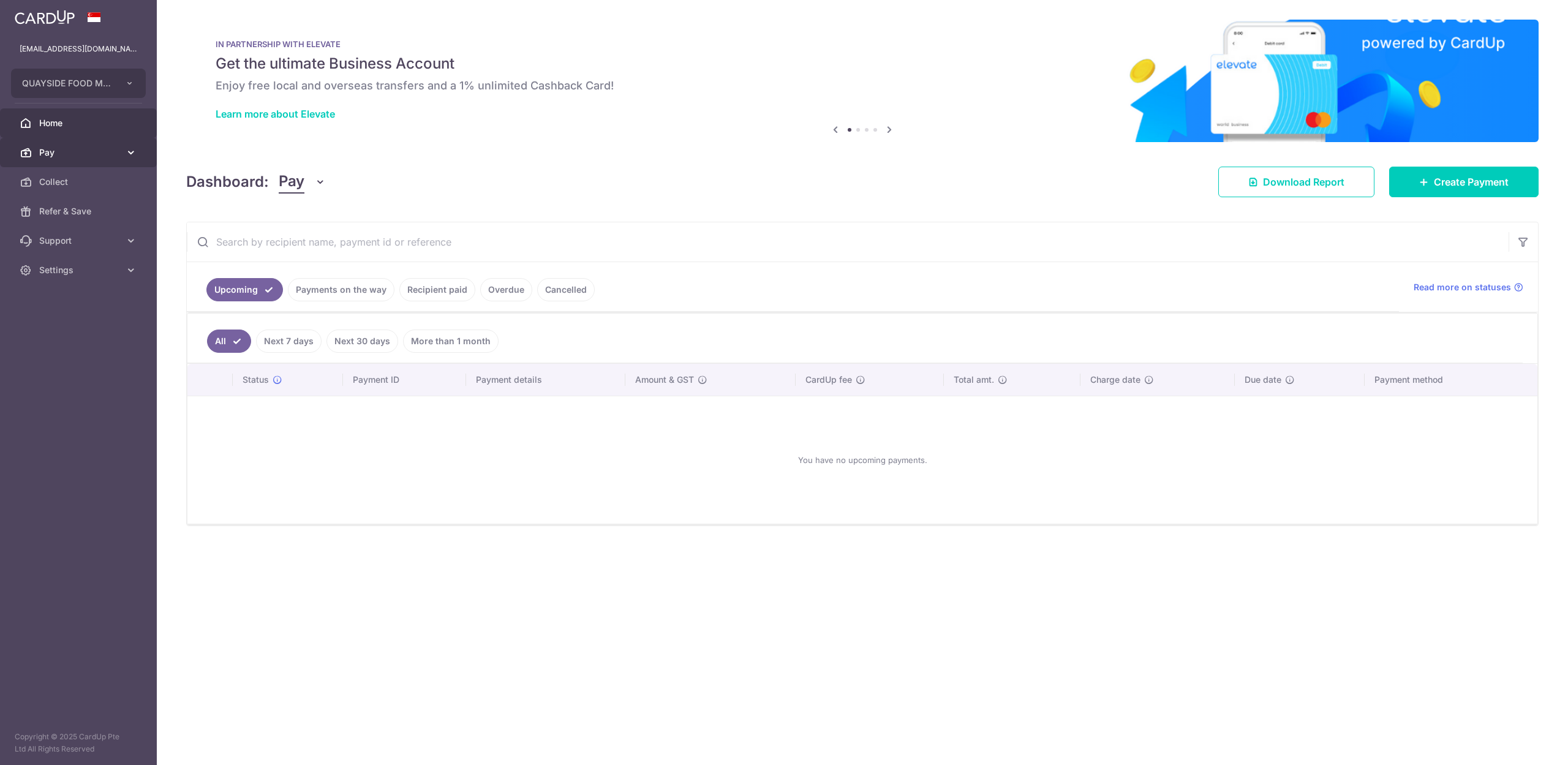
click at [59, 148] on span "Pay" at bounding box center [79, 152] width 81 height 12
click at [57, 206] on span "Recipients" at bounding box center [79, 212] width 81 height 12
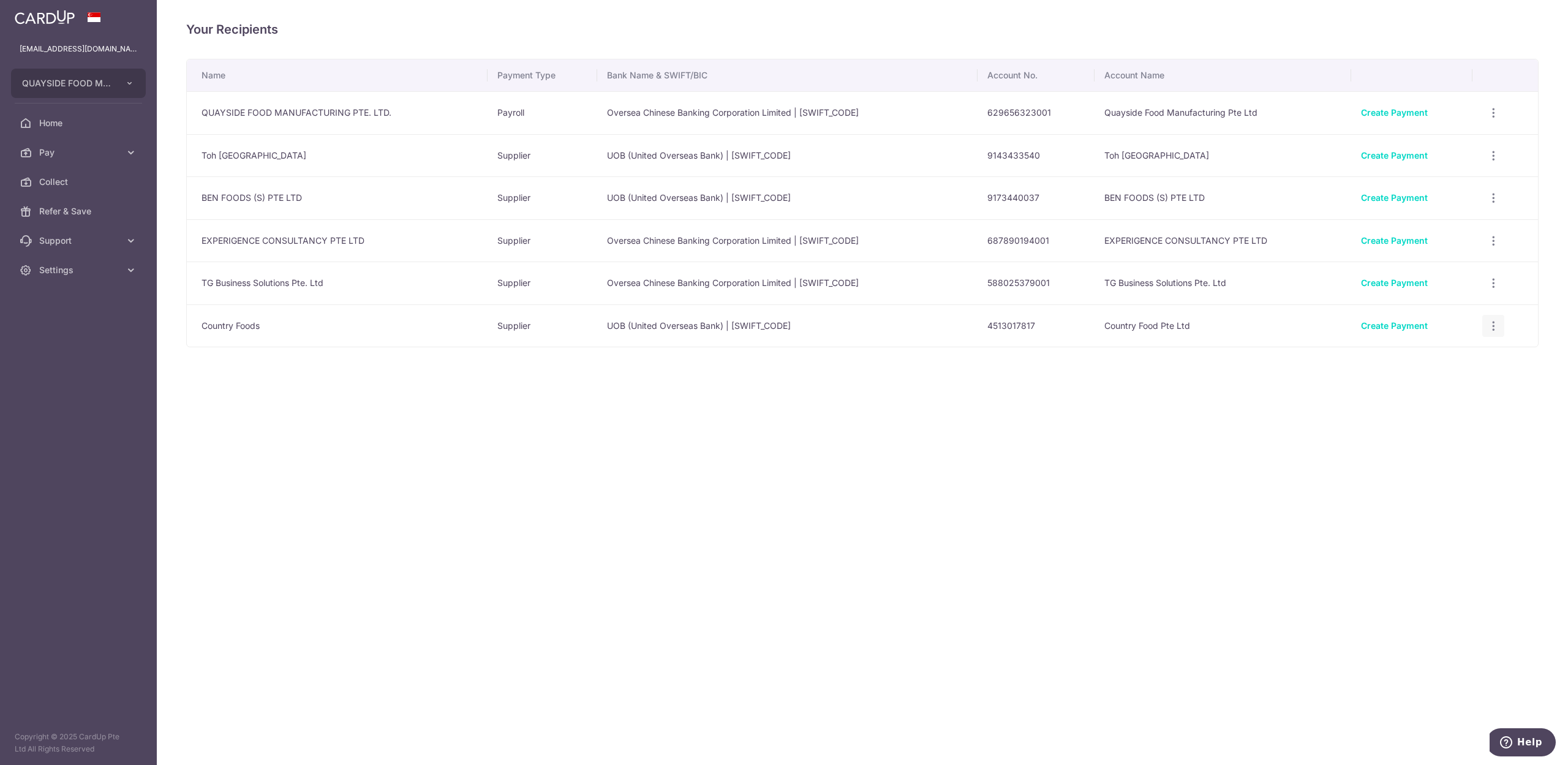
click at [1496, 328] on icon "button" at bounding box center [1493, 326] width 13 height 13
click at [1457, 354] on span "View/Edit" at bounding box center [1452, 360] width 84 height 15
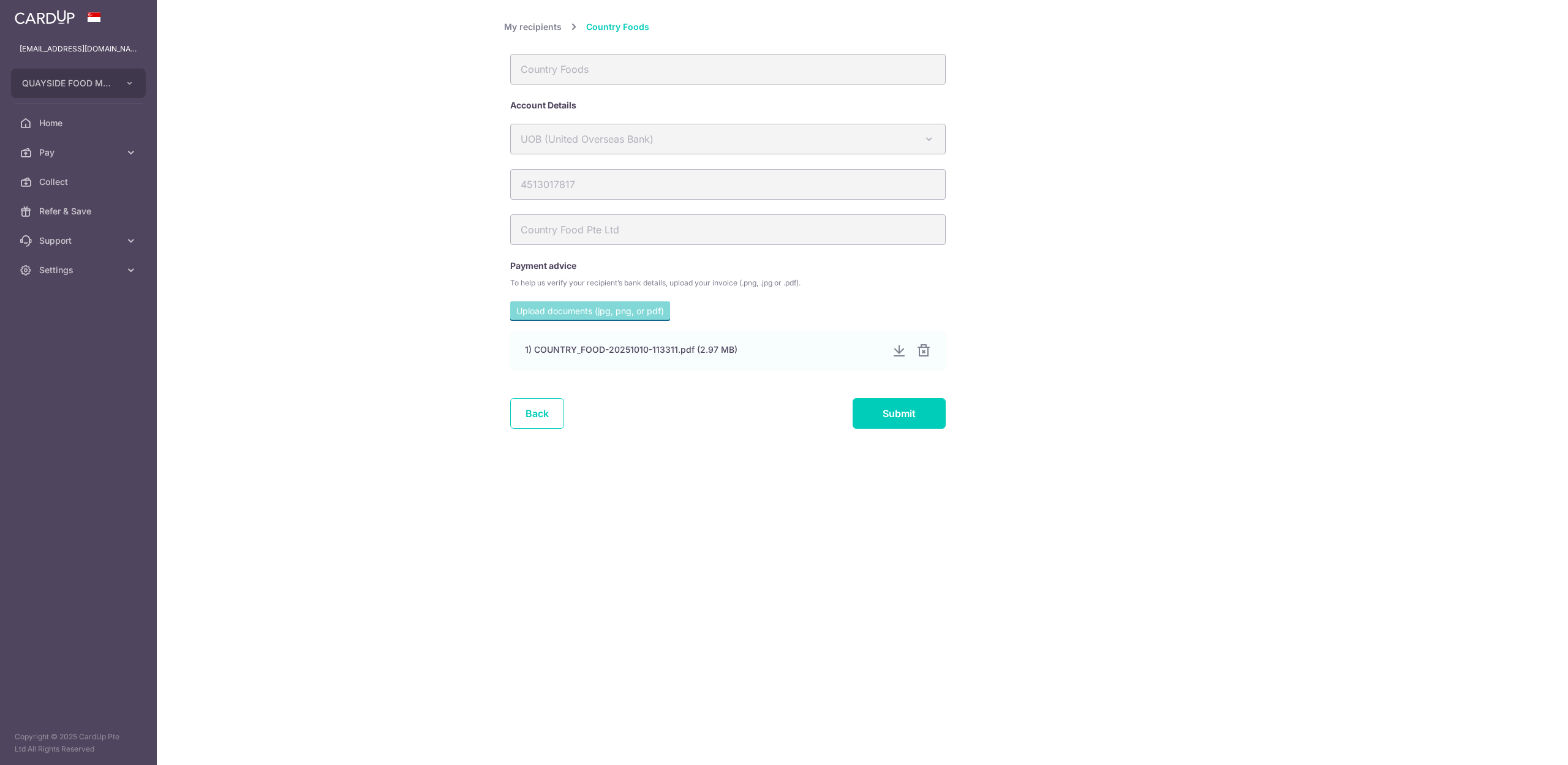
drag, startPoint x: 747, startPoint y: 506, endPoint x: 744, endPoint y: 484, distance: 22.2
click at [745, 506] on div "My recipients Country Foods Country Foods Account Details UOB (United Overseas …" at bounding box center [862, 382] width 1411 height 765
click at [603, 74] on div "Country Foods" at bounding box center [728, 69] width 436 height 31
click at [50, 155] on span "Pay" at bounding box center [79, 152] width 81 height 12
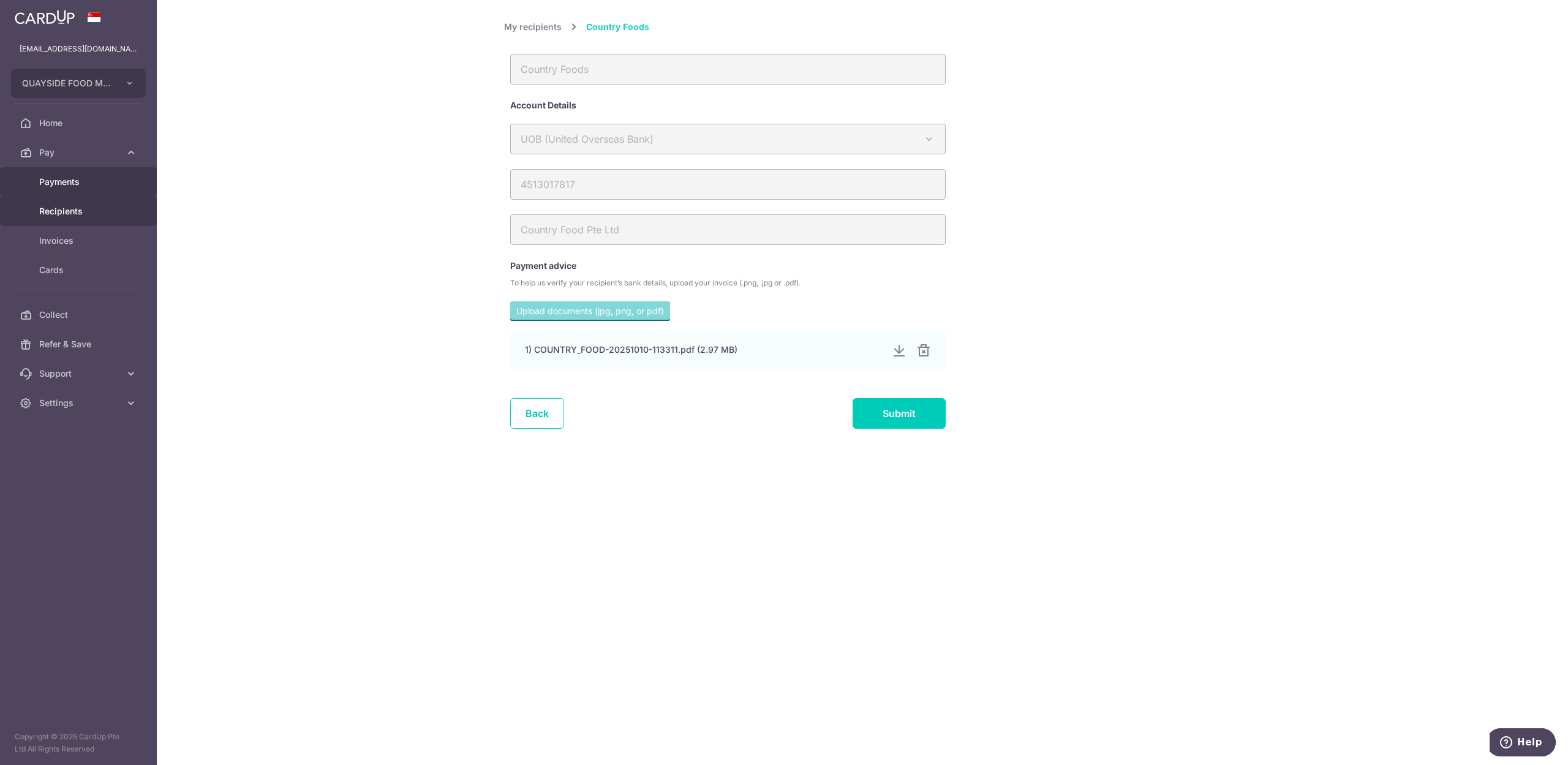
click at [59, 181] on span "Payments" at bounding box center [79, 182] width 81 height 12
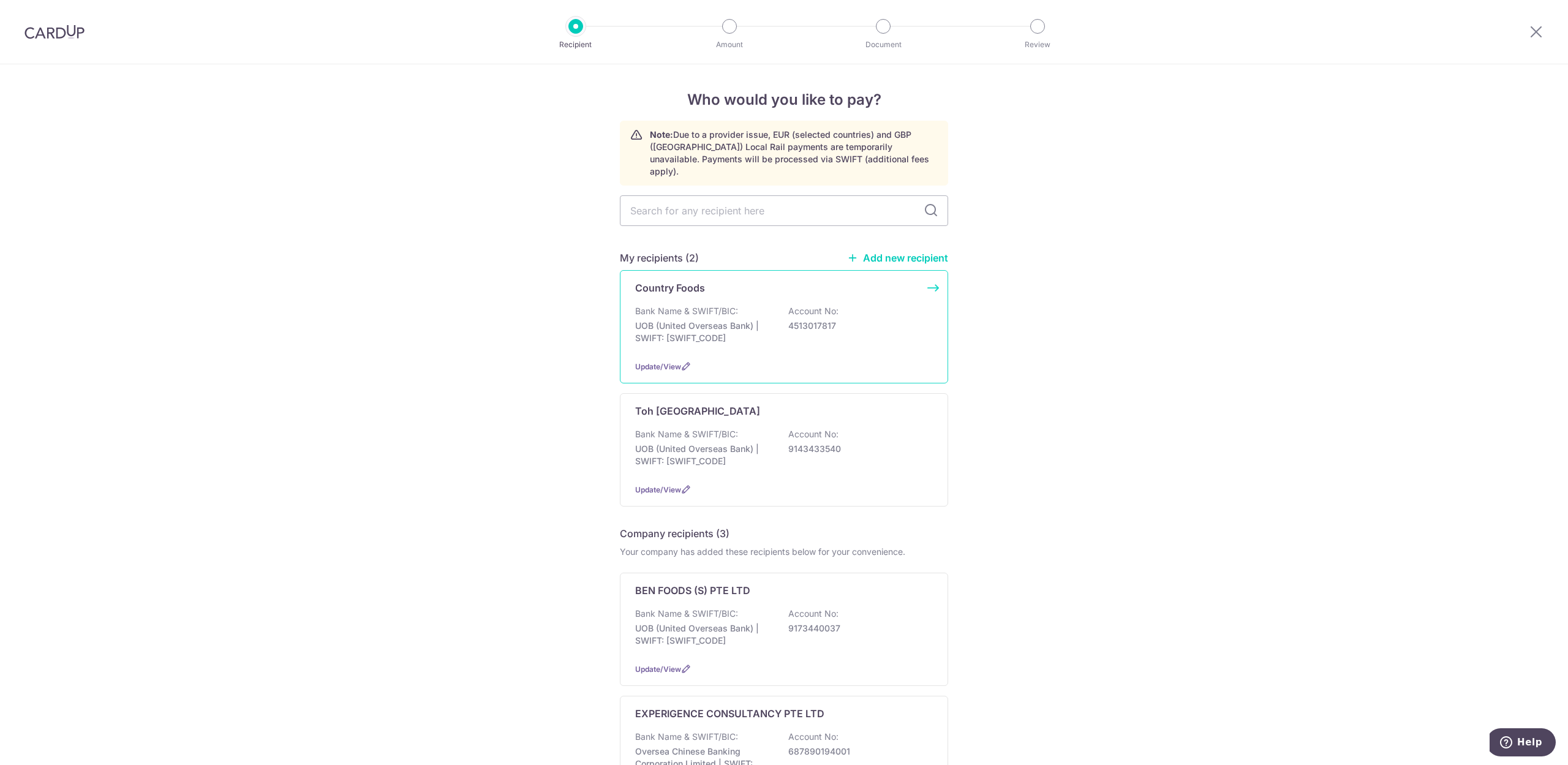
drag, startPoint x: 0, startPoint y: 0, endPoint x: 687, endPoint y: 314, distance: 755.4
click at [687, 320] on p "UOB (United Overseas Bank) | SWIFT: [SWIFT_CODE]" at bounding box center [704, 332] width 137 height 25
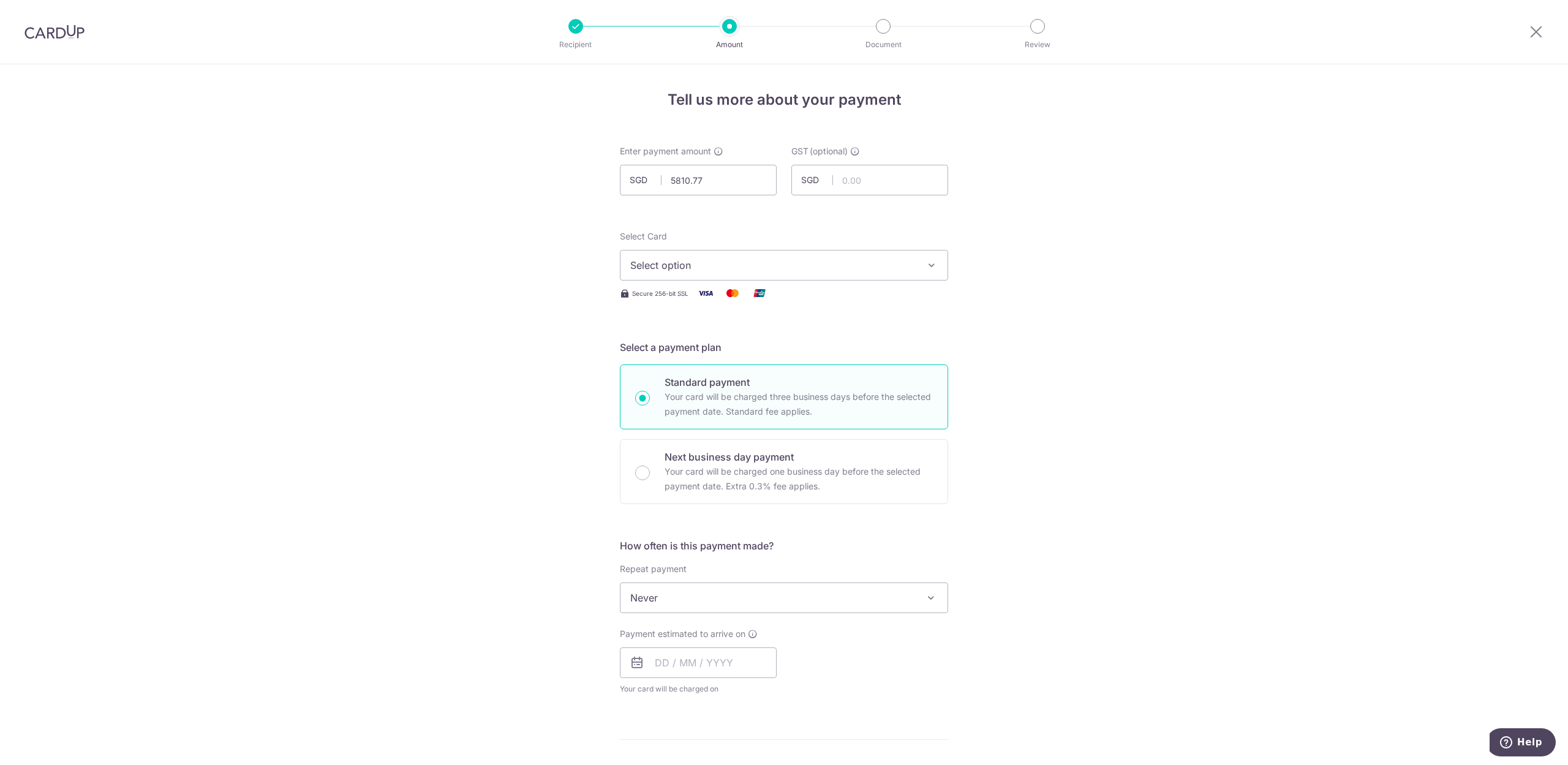
type input "5,810.77"
click at [1126, 202] on div "Tell us more about your payment Enter payment amount SGD 5,810.77 5810.77 GST (…" at bounding box center [784, 659] width 1568 height 1190
click at [717, 261] on span "Select option" at bounding box center [772, 266] width 285 height 15
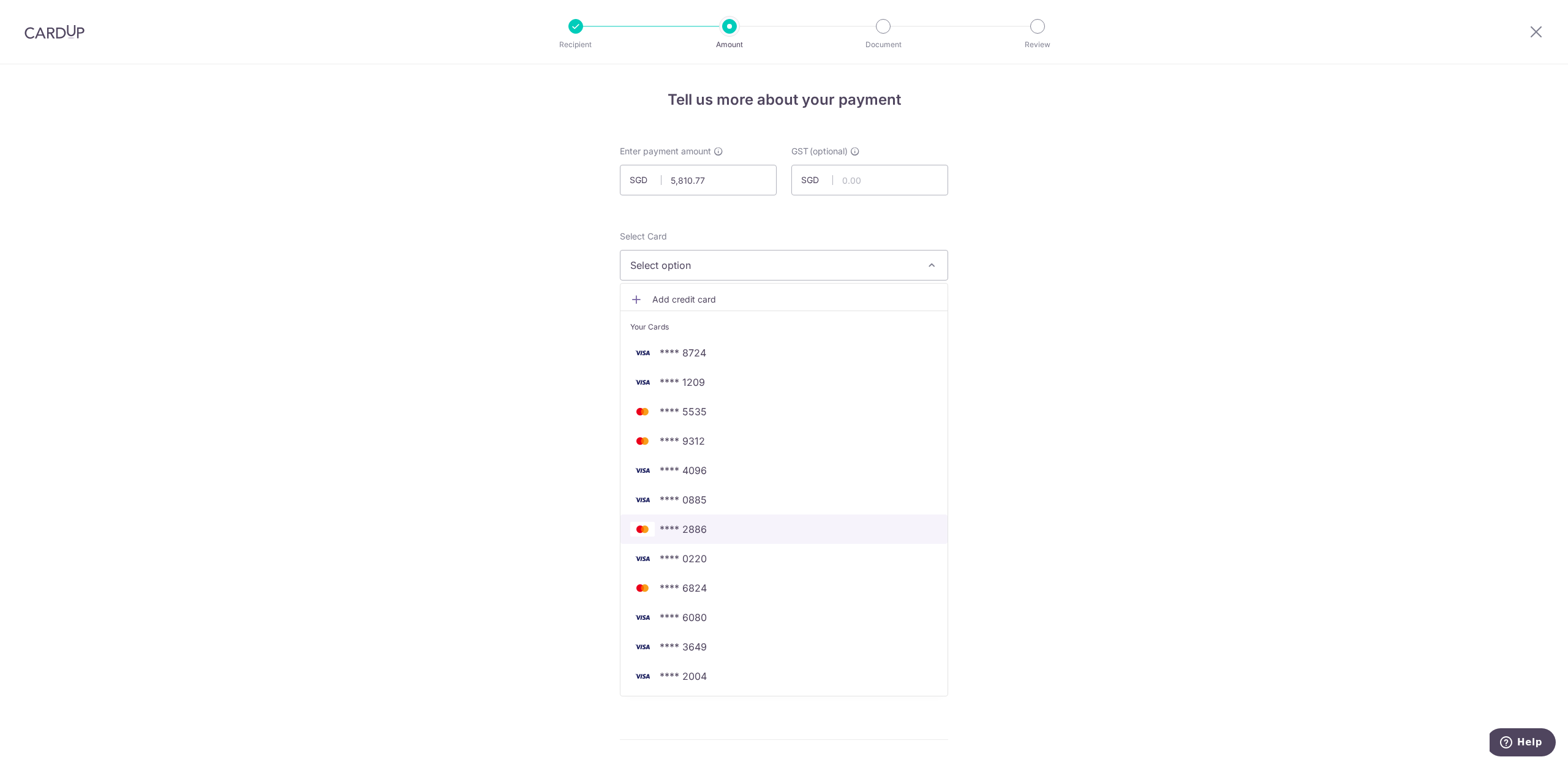
click at [687, 533] on span "**** 2886" at bounding box center [683, 529] width 47 height 15
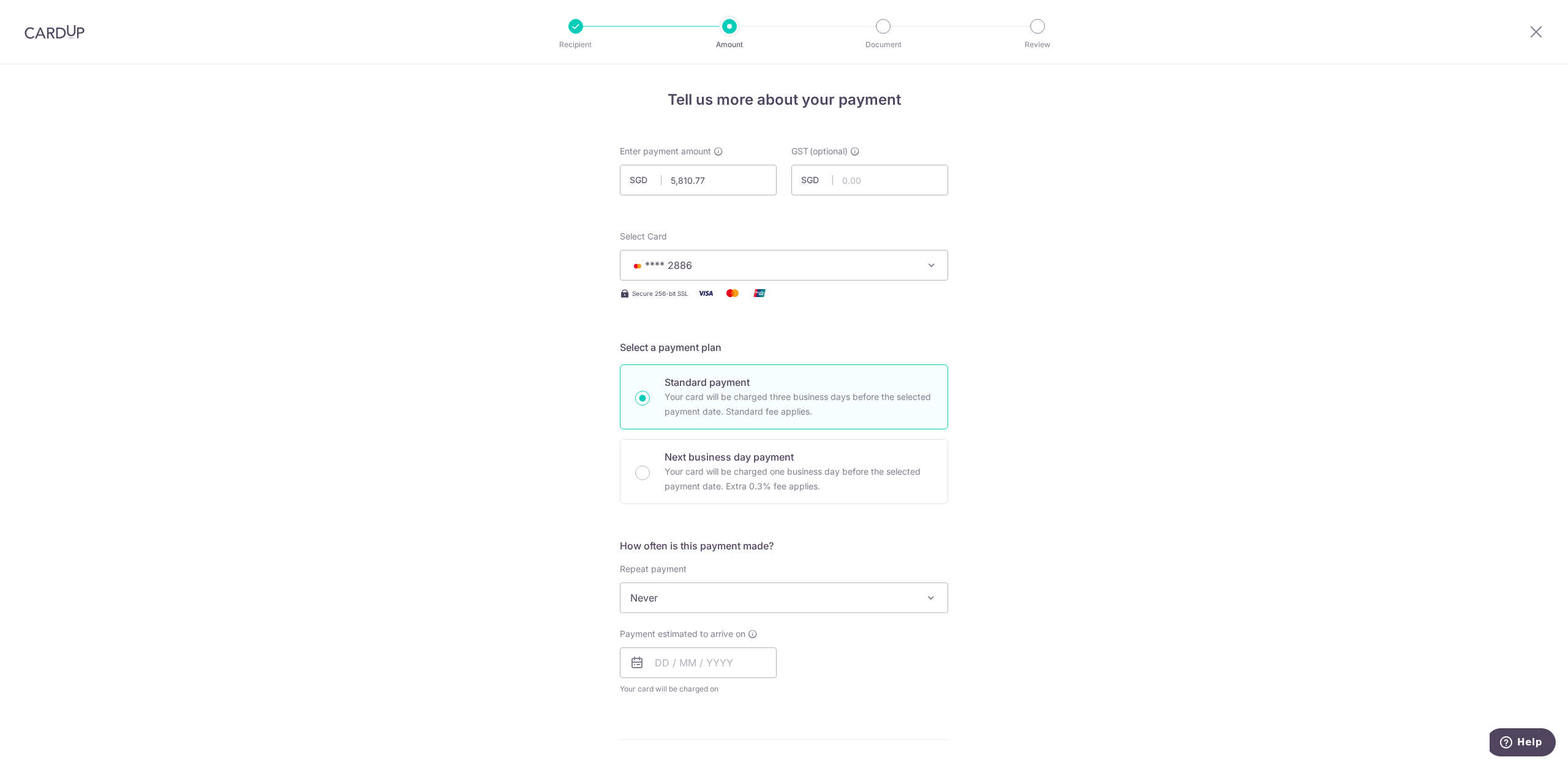
click at [1198, 381] on div "Tell us more about your payment Enter payment amount SGD 5,810.77 5810.77 GST (…" at bounding box center [784, 659] width 1568 height 1190
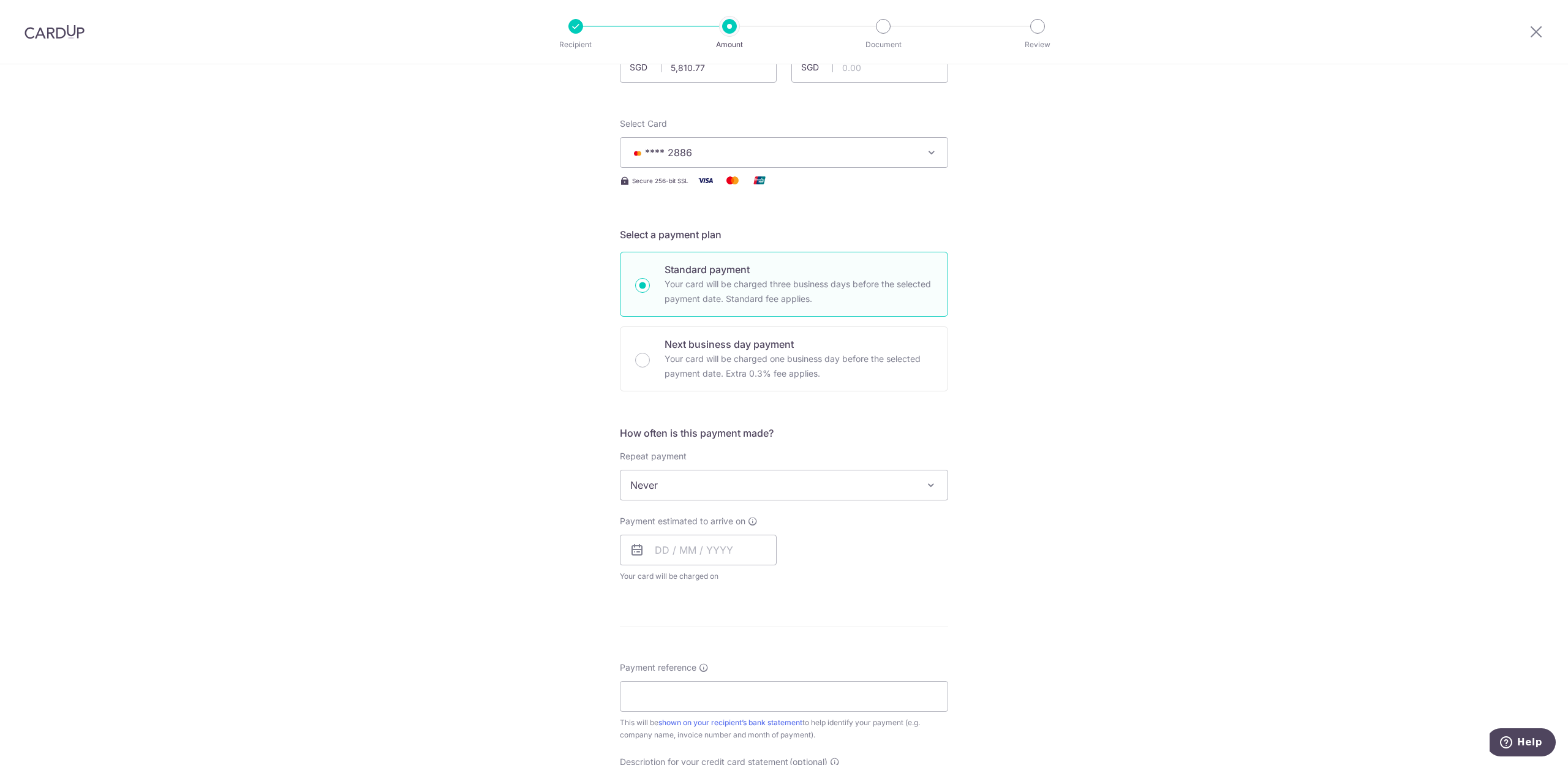
scroll to position [245, 0]
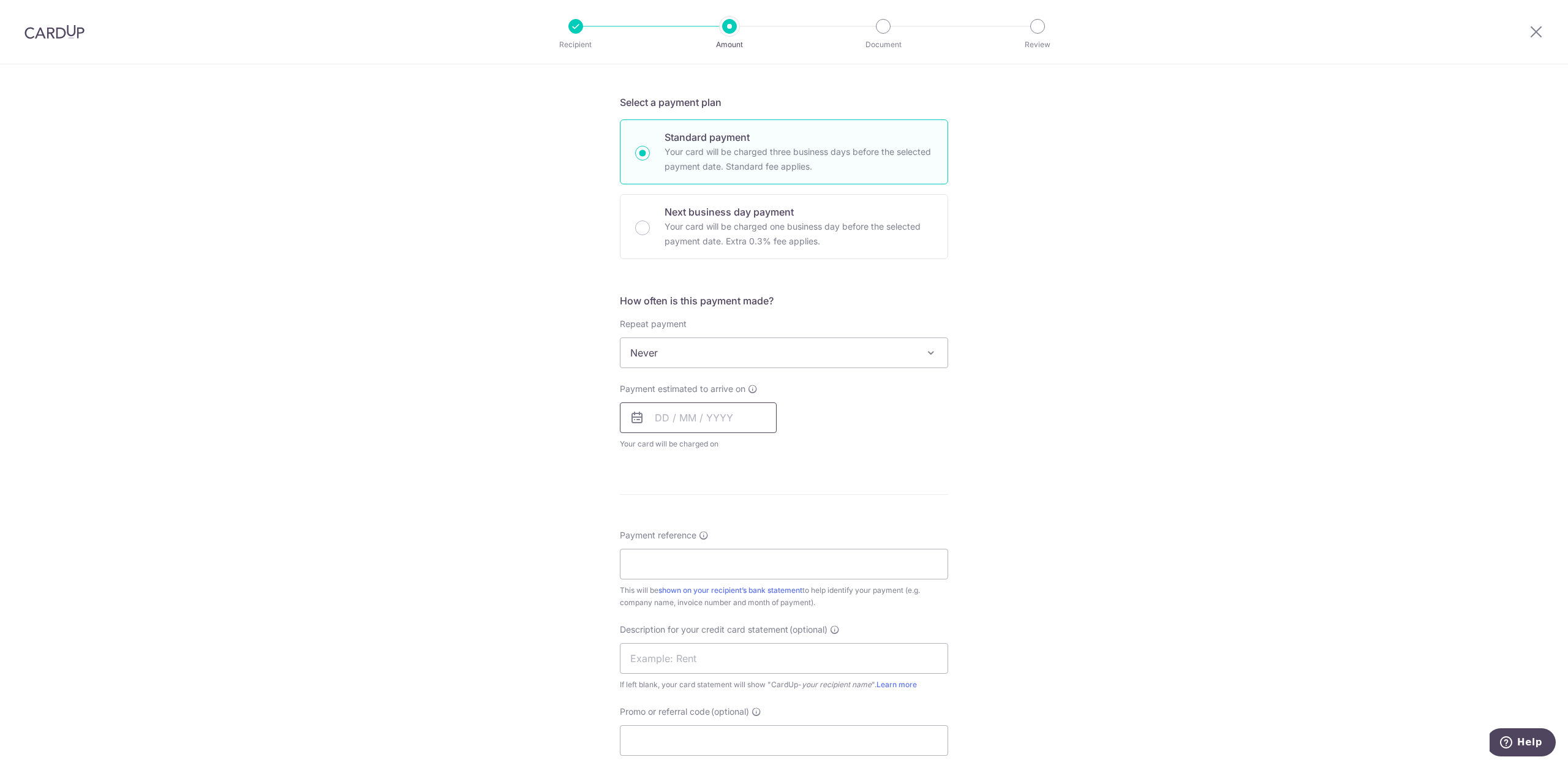
click at [704, 422] on input "text" at bounding box center [698, 418] width 157 height 31
click at [723, 559] on link "15" at bounding box center [718, 554] width 20 height 20
type input "15/10/2025"
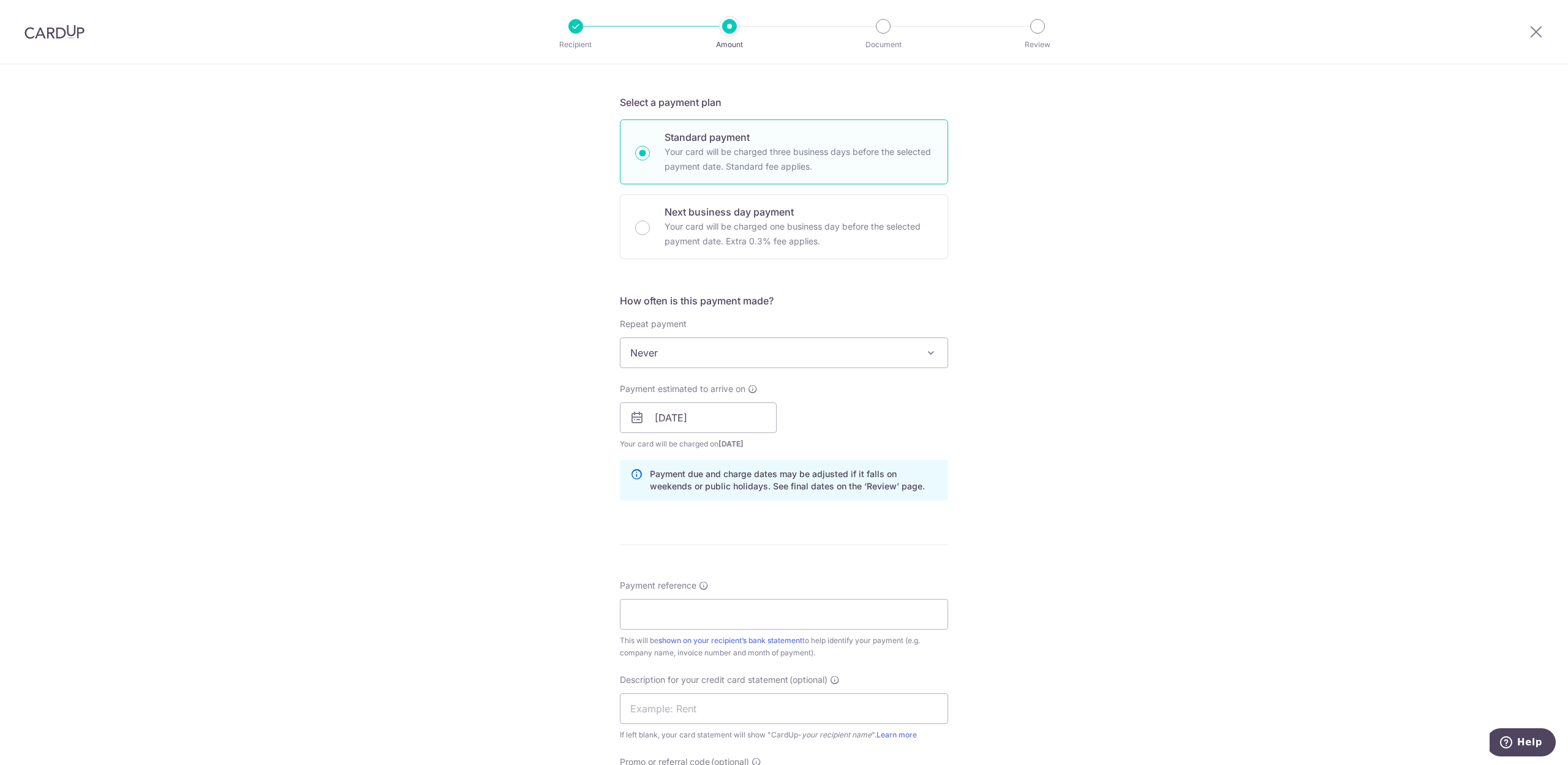
click at [1335, 413] on div "Tell us more about your payment Enter payment amount SGD 5,810.77 5810.77 GST (…" at bounding box center [784, 440] width 1568 height 1241
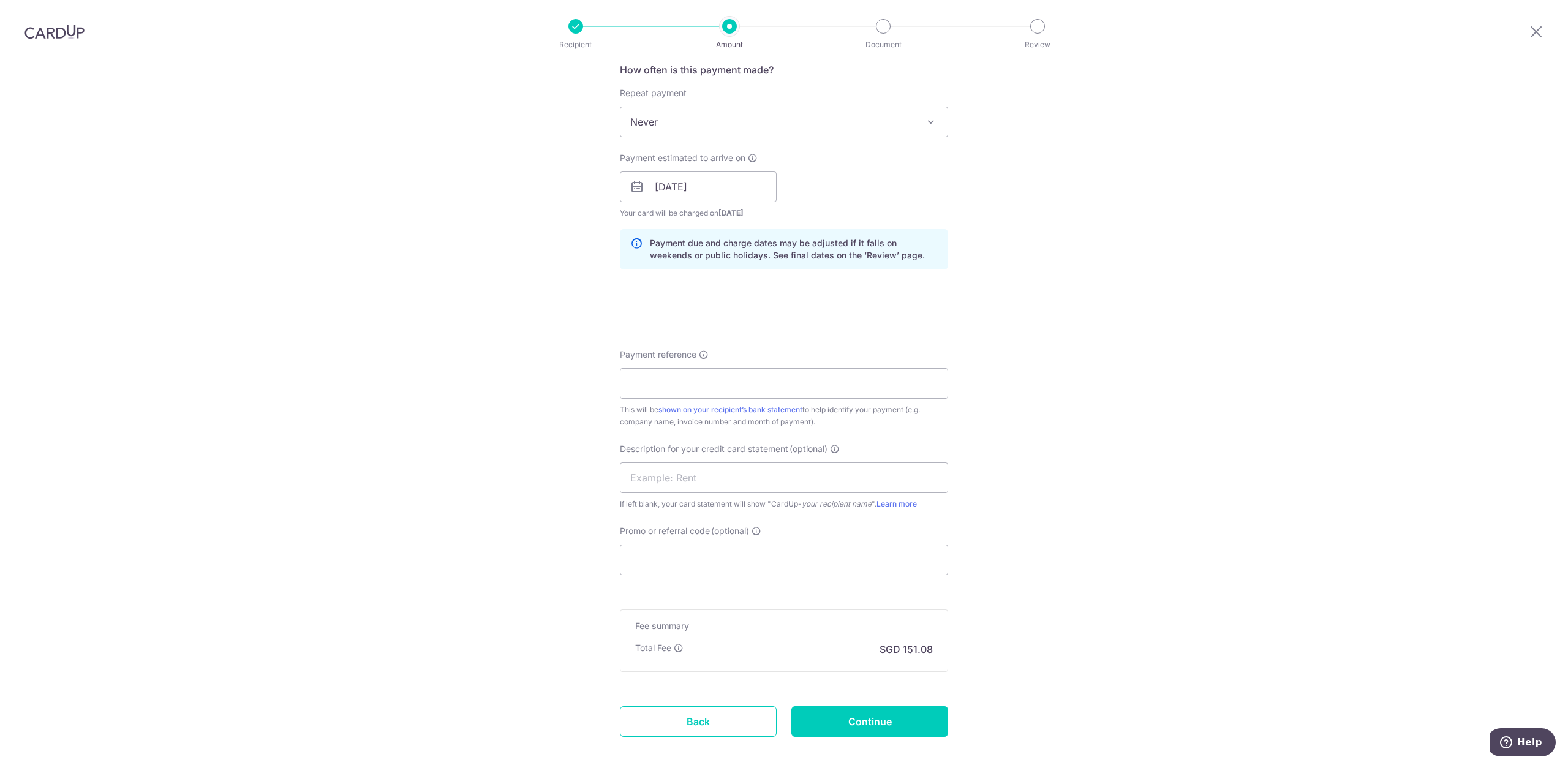
scroll to position [542, 0]
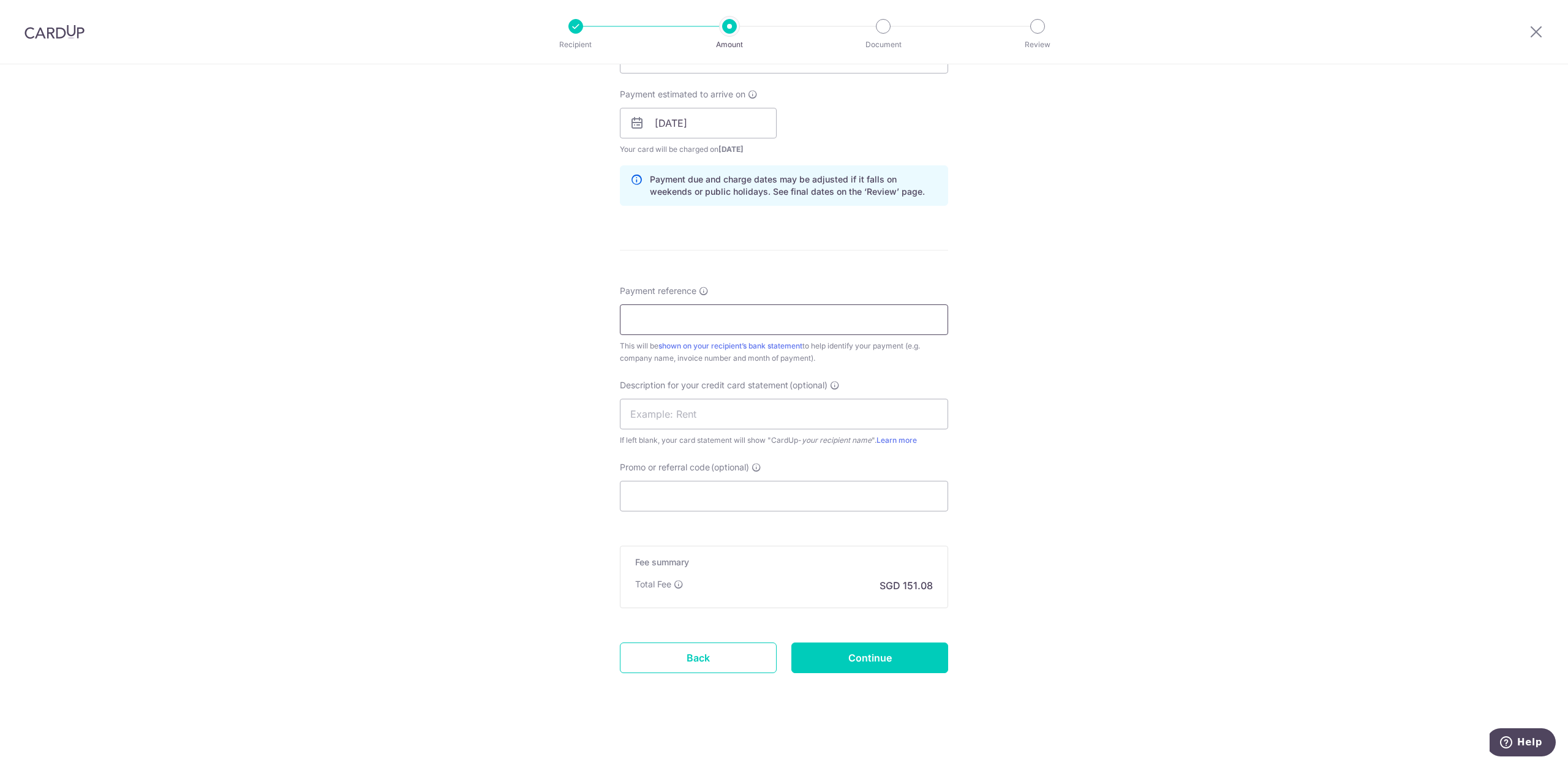
click at [733, 322] on input "Payment reference" at bounding box center [784, 319] width 328 height 31
type input "country foods july aug stevenHSBC"
click at [796, 490] on input "Promo or referral code (optional)" at bounding box center [784, 496] width 328 height 31
click at [756, 416] on input "text" at bounding box center [784, 414] width 328 height 31
type input "SUPPLIER"
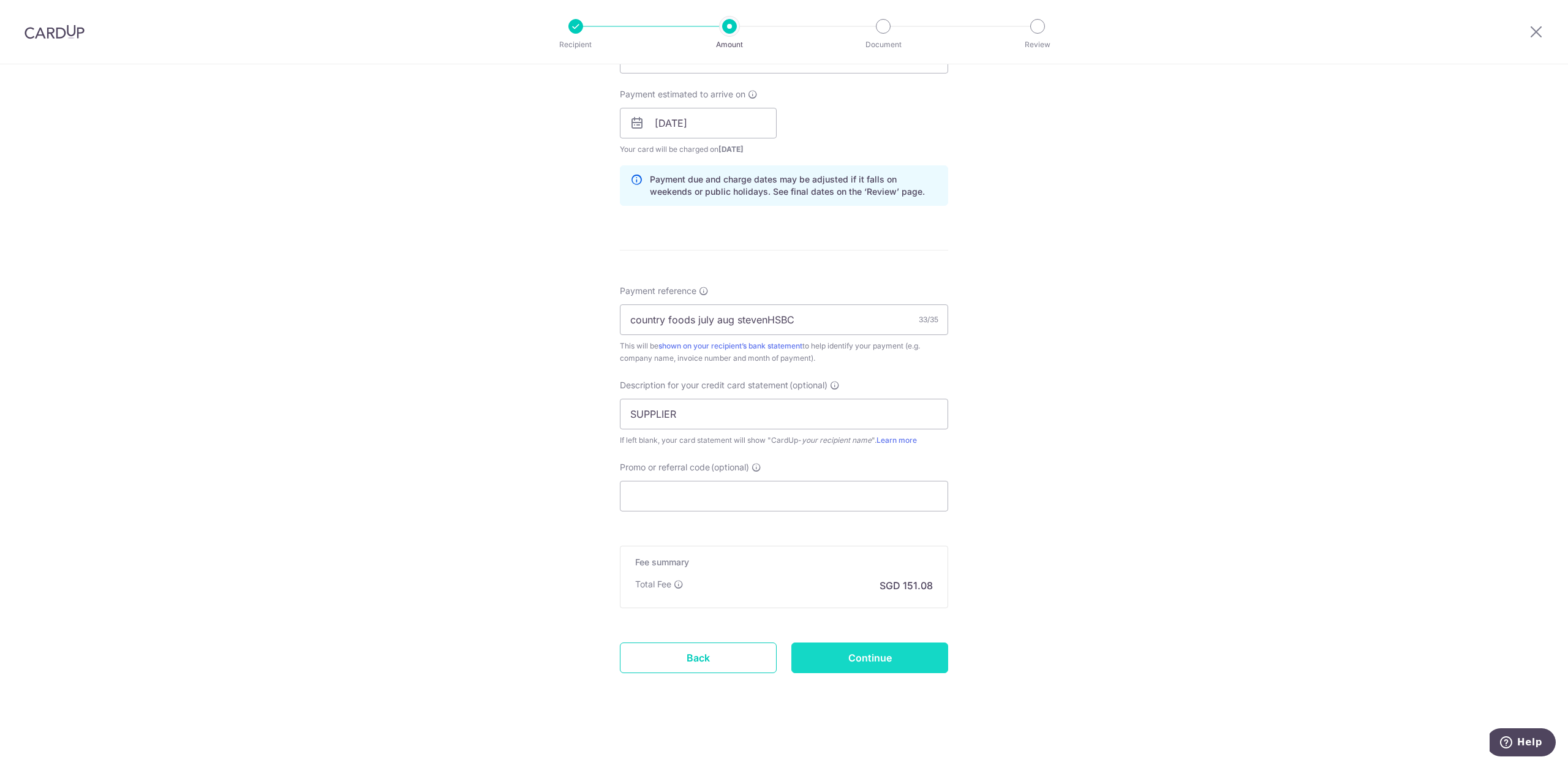
click at [867, 672] on input "Continue" at bounding box center [869, 658] width 157 height 31
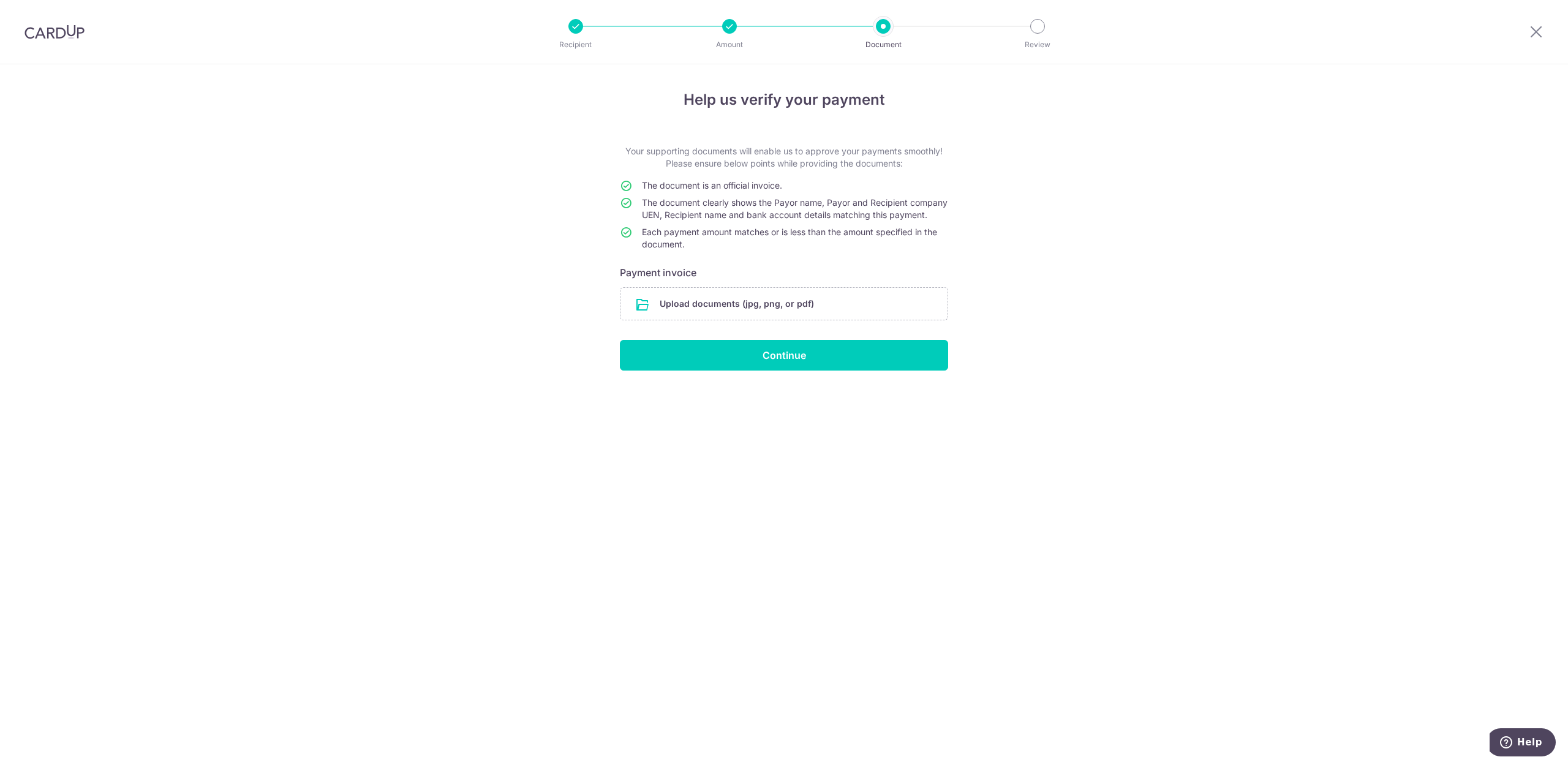
click at [294, 465] on div "Help us verify your payment Your supporting documents will enable us to approve…" at bounding box center [784, 414] width 1568 height 701
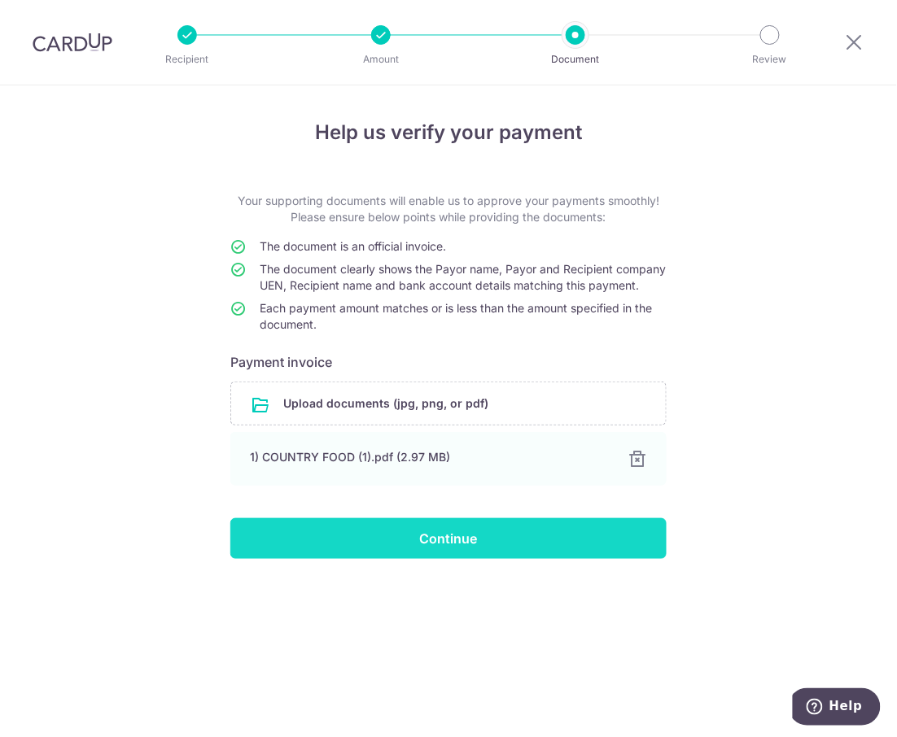
click at [454, 555] on input "Continue" at bounding box center [448, 538] width 436 height 41
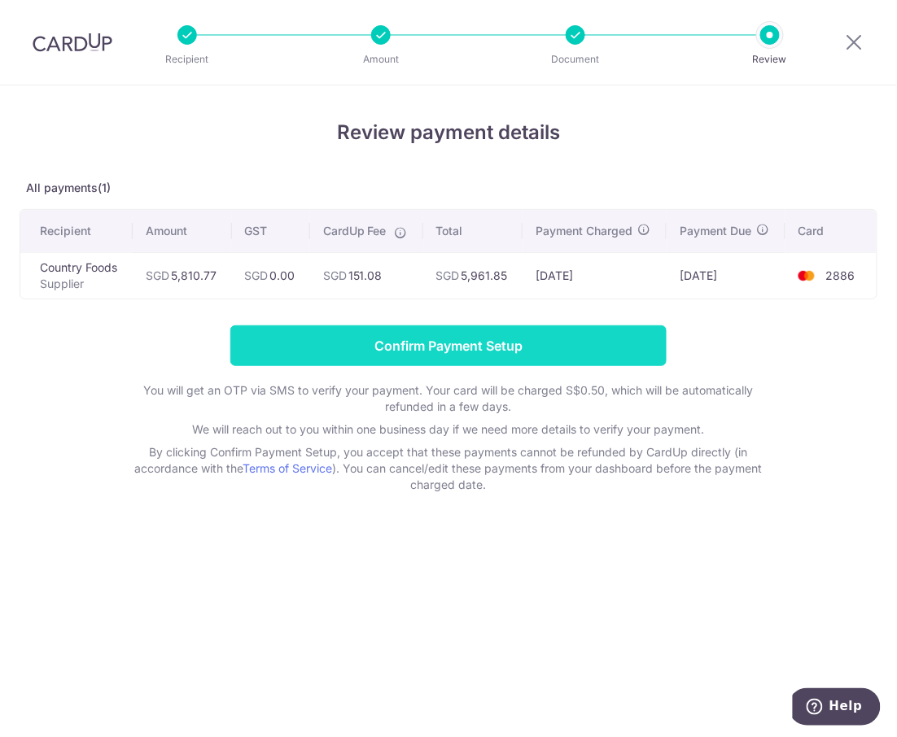
click at [446, 352] on input "Confirm Payment Setup" at bounding box center [448, 345] width 436 height 41
